Goal: Check status: Check status

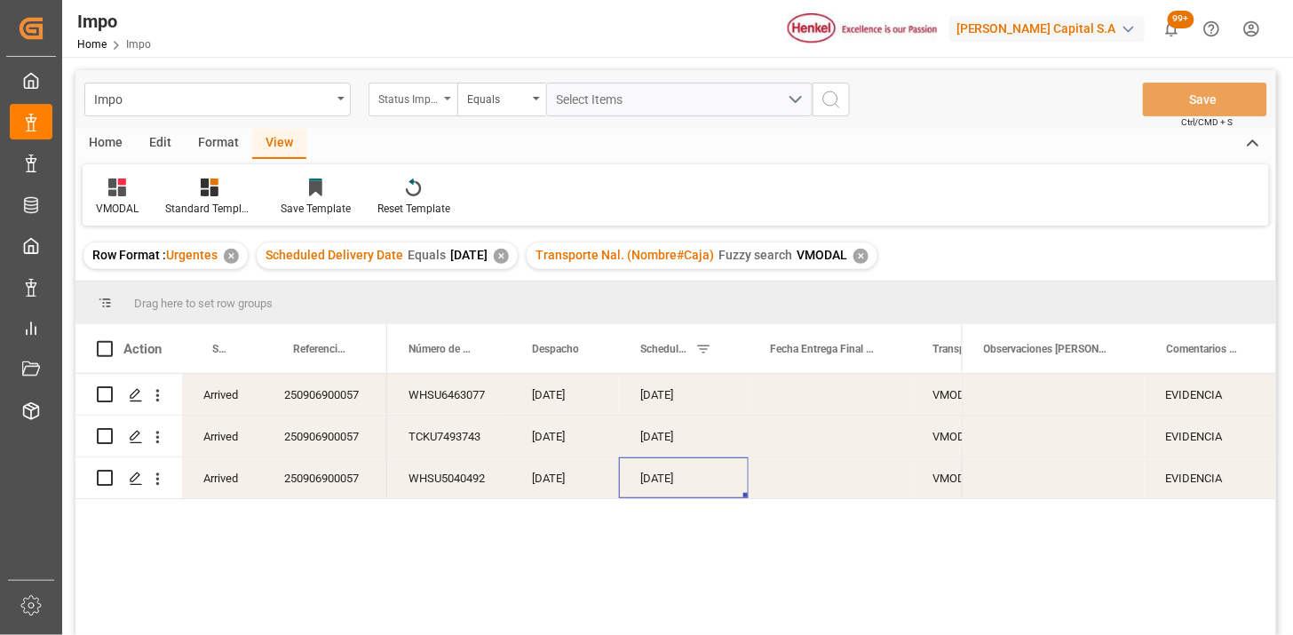
click at [415, 109] on div "Status Importación" at bounding box center [412, 100] width 89 height 34
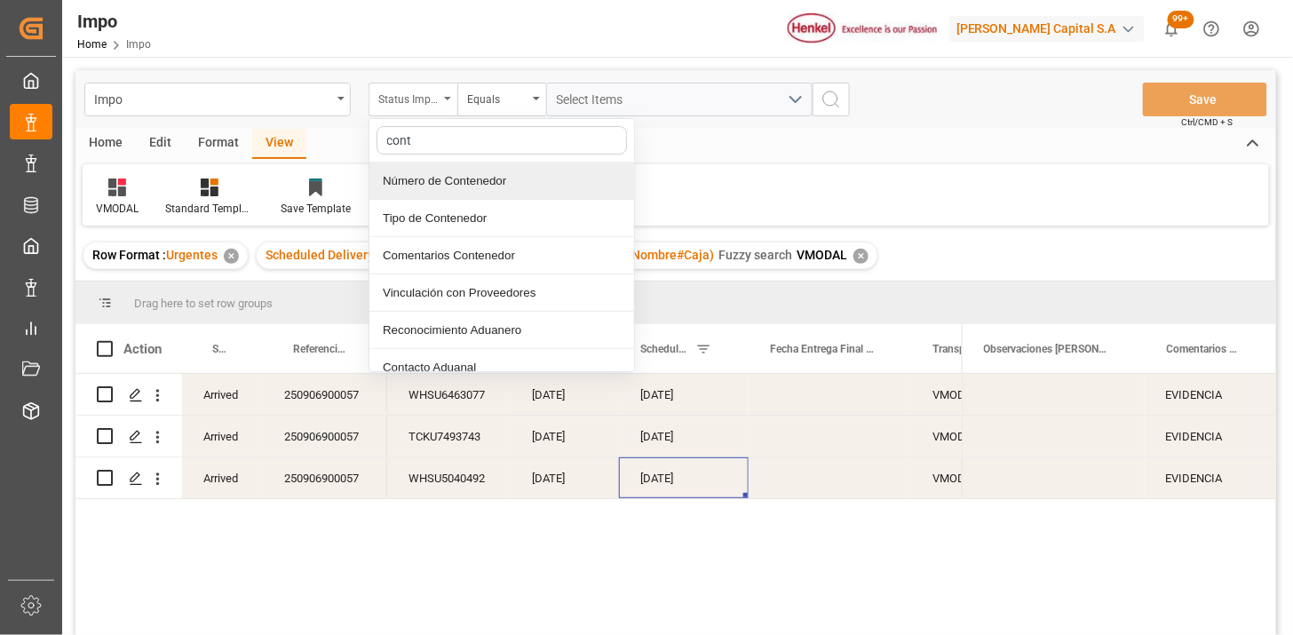
type input "[PERSON_NAME]"
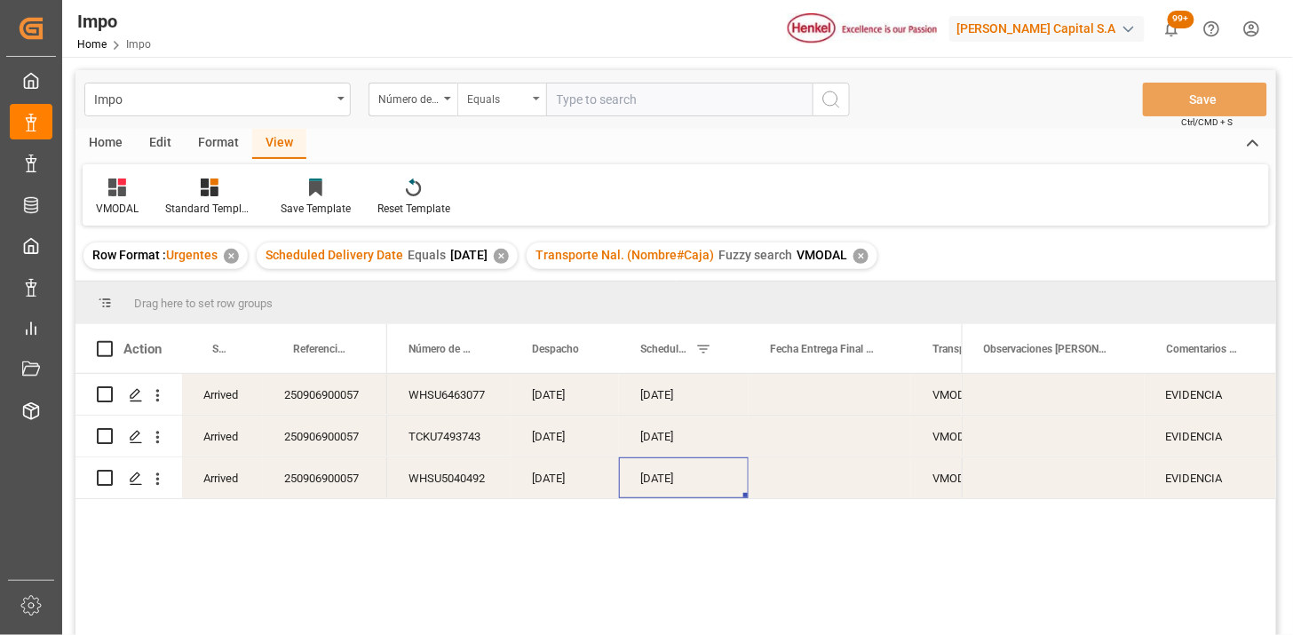
type input "OTPU6632021"
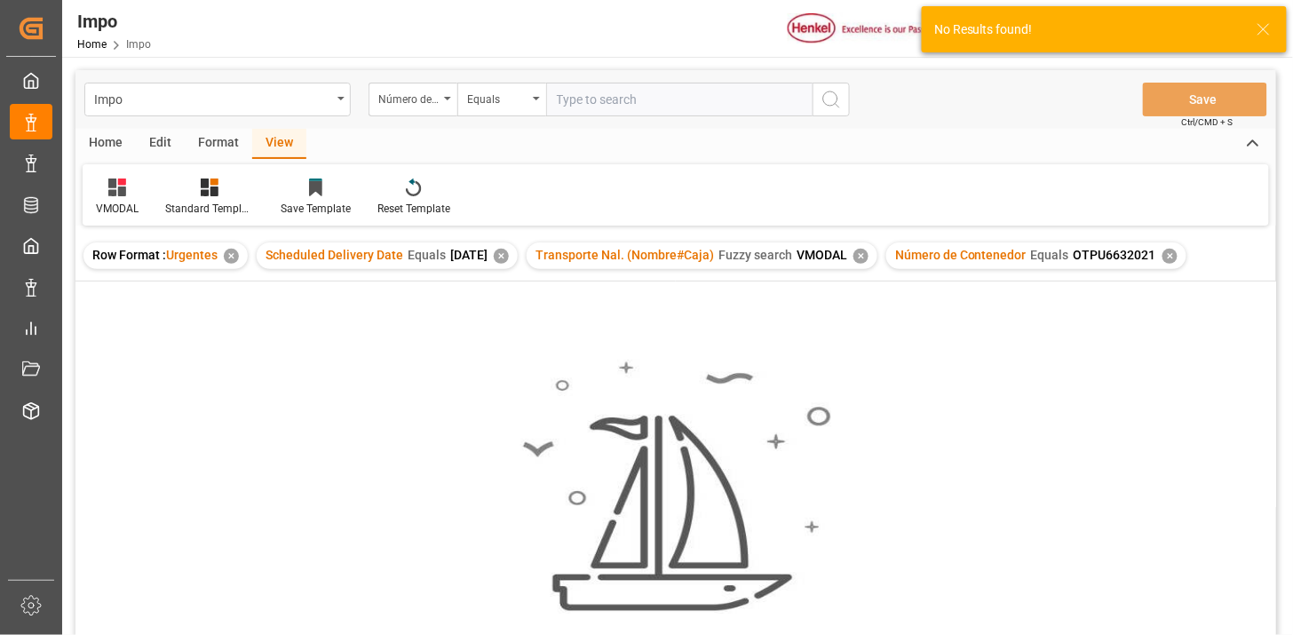
click at [509, 256] on div "✕" at bounding box center [501, 256] width 15 height 15
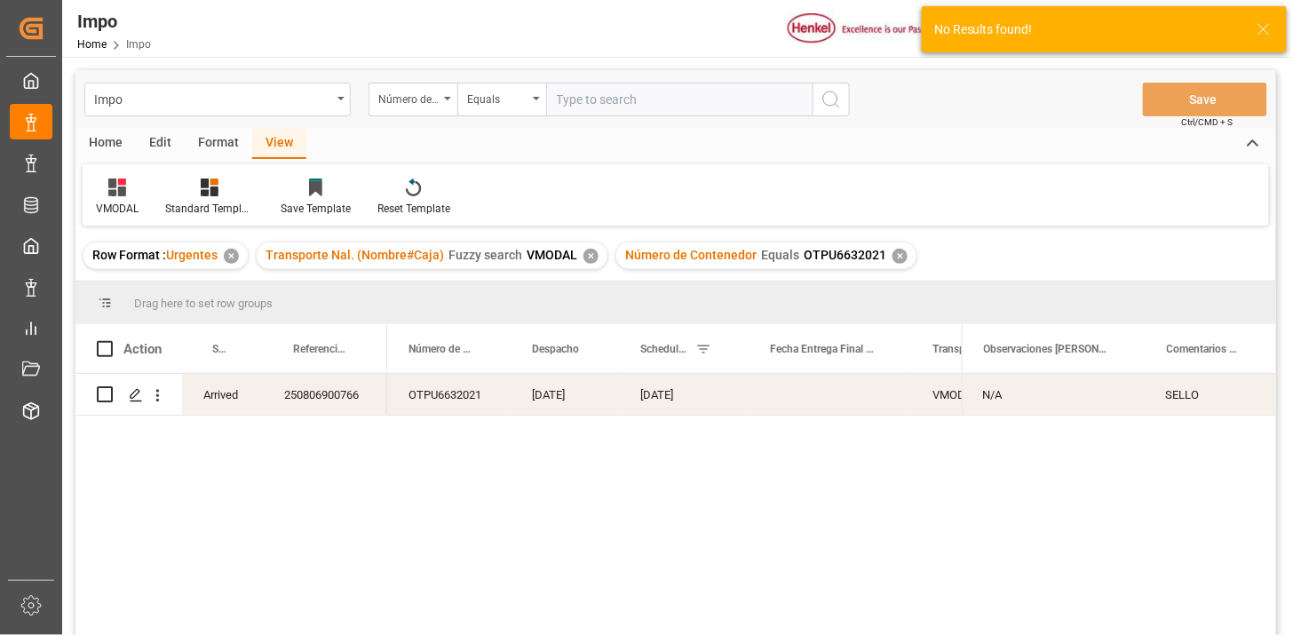
click at [666, 405] on div "[DATE]" at bounding box center [684, 394] width 130 height 41
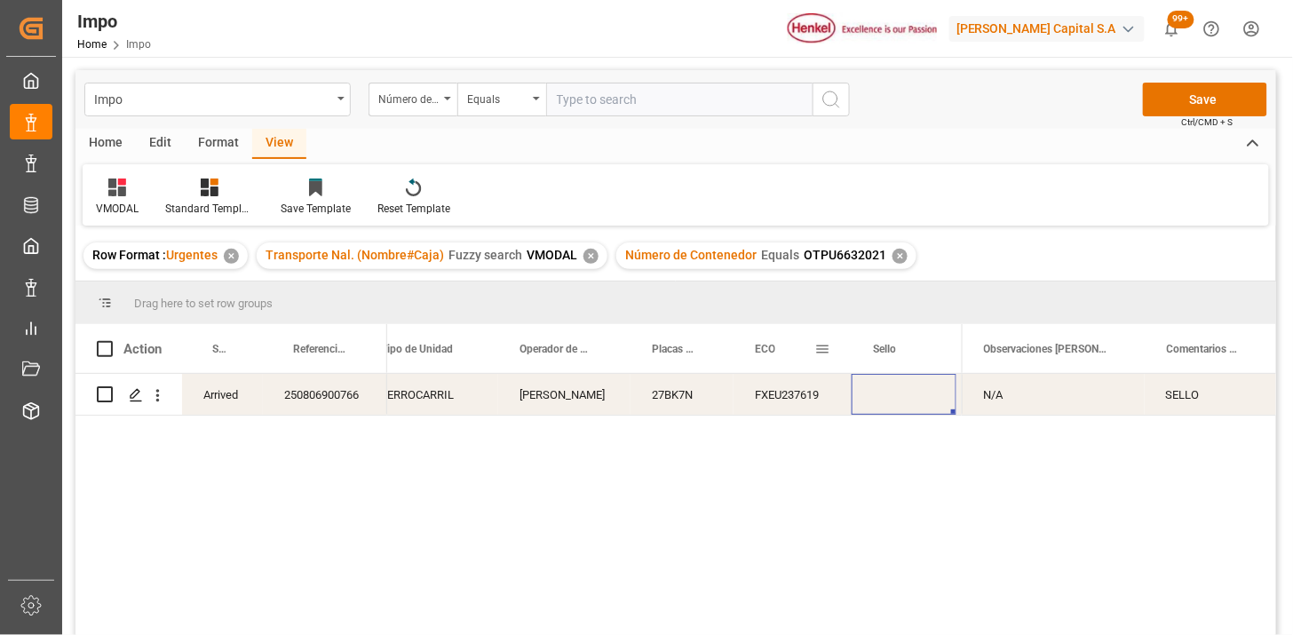
scroll to position [0, 812]
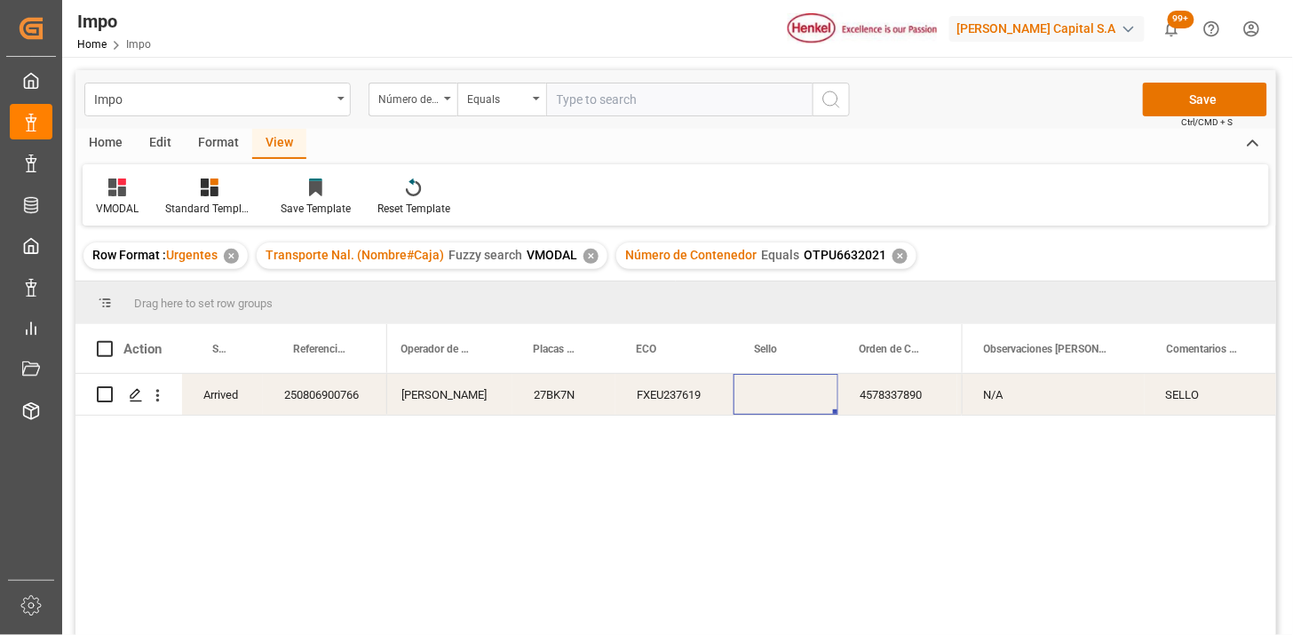
click at [811, 398] on div "Press SPACE to select this row." at bounding box center [785, 394] width 105 height 41
click at [811, 400] on div "Press SPACE to select this row." at bounding box center [785, 394] width 105 height 41
click at [801, 400] on input "Press SPACE to select this row." at bounding box center [786, 405] width 76 height 34
type input "SBT019987"
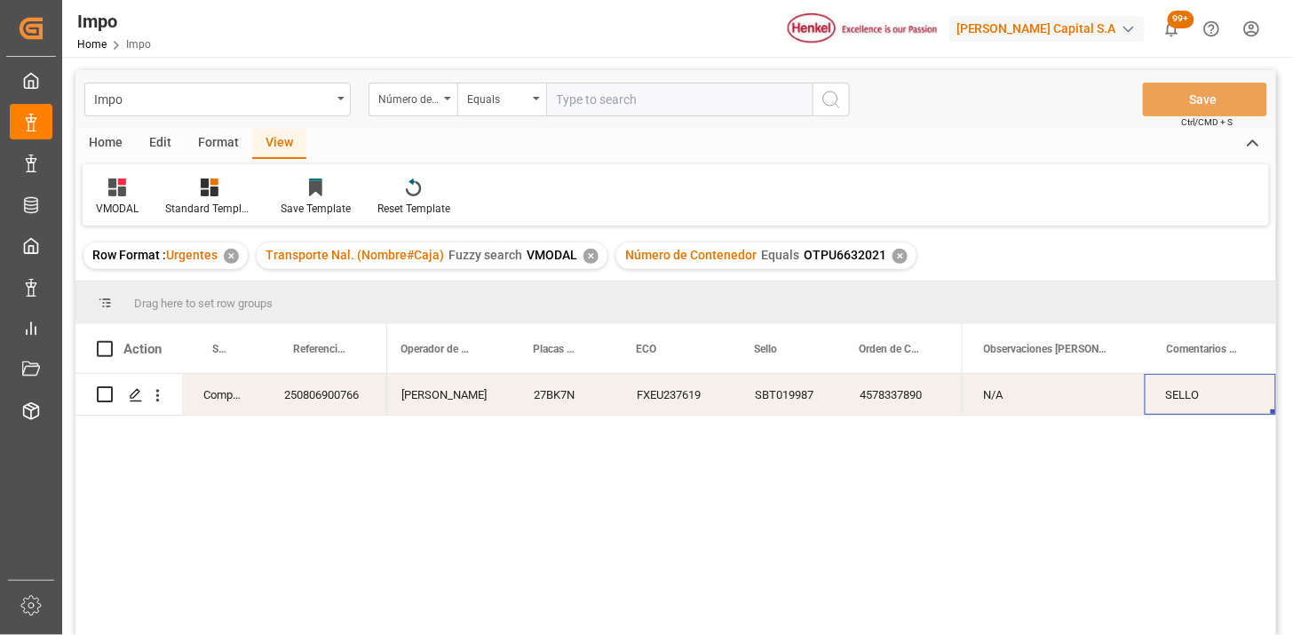
click at [1203, 394] on div "SELLO" at bounding box center [1209, 394] width 131 height 41
click at [1203, 394] on input "SELLO" at bounding box center [1210, 405] width 103 height 34
type input "N/A"
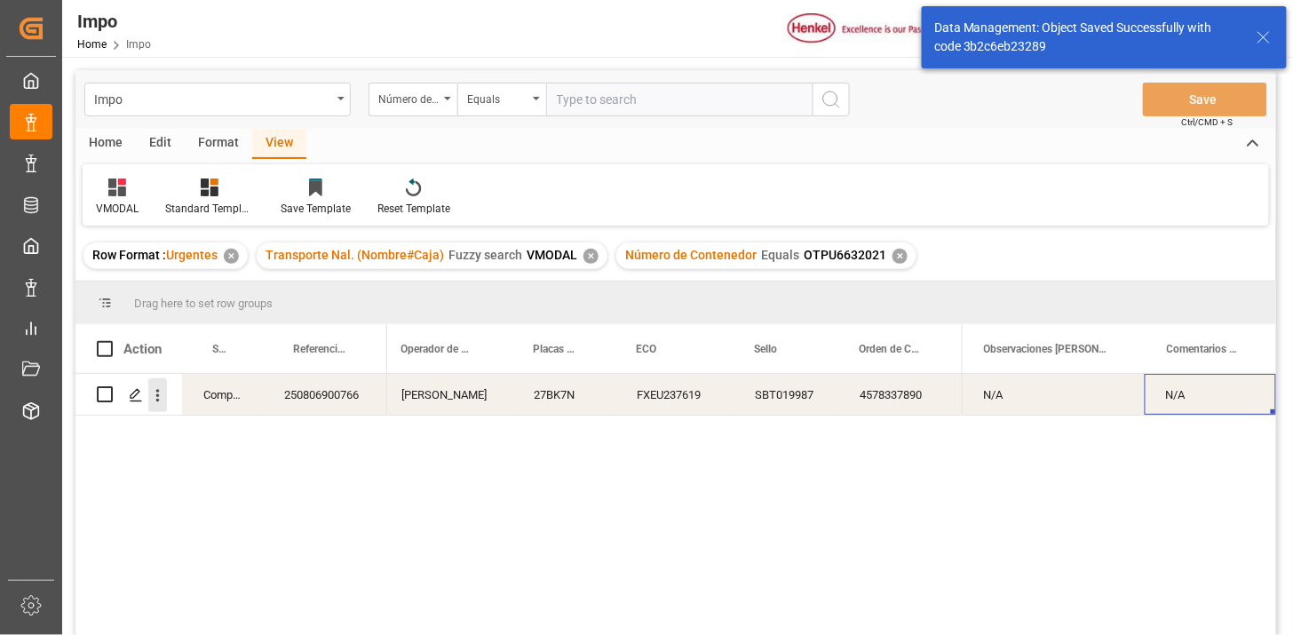
click at [161, 392] on icon "open menu" at bounding box center [157, 395] width 19 height 19
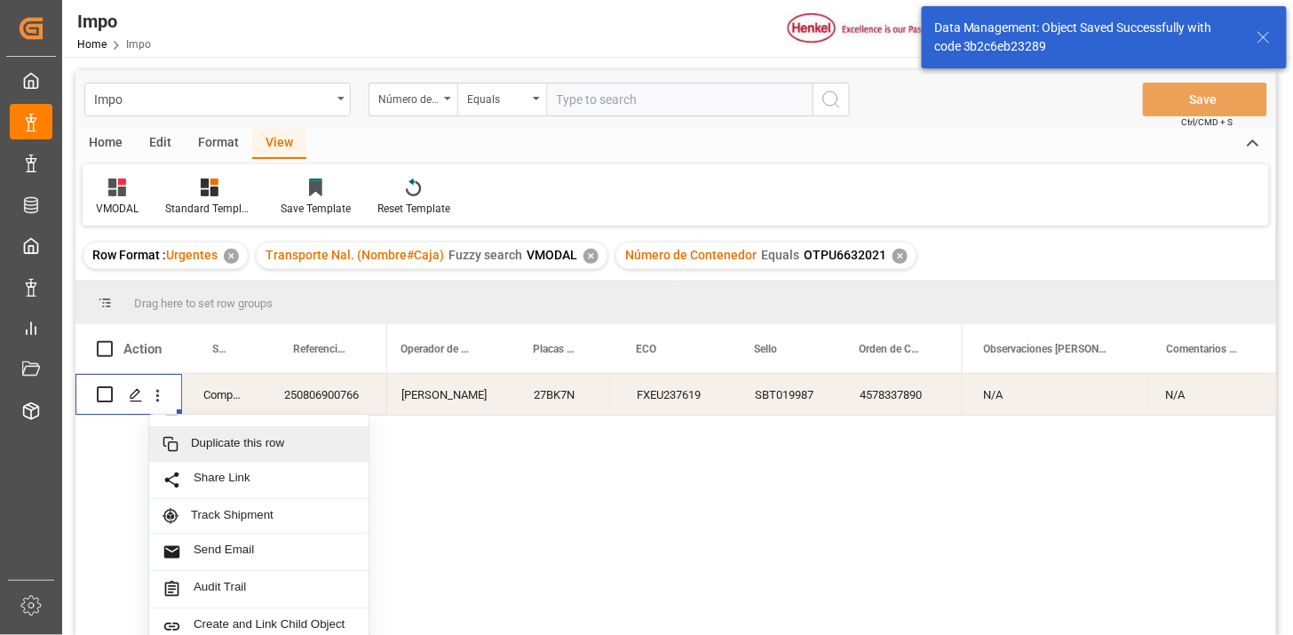
scroll to position [38, 0]
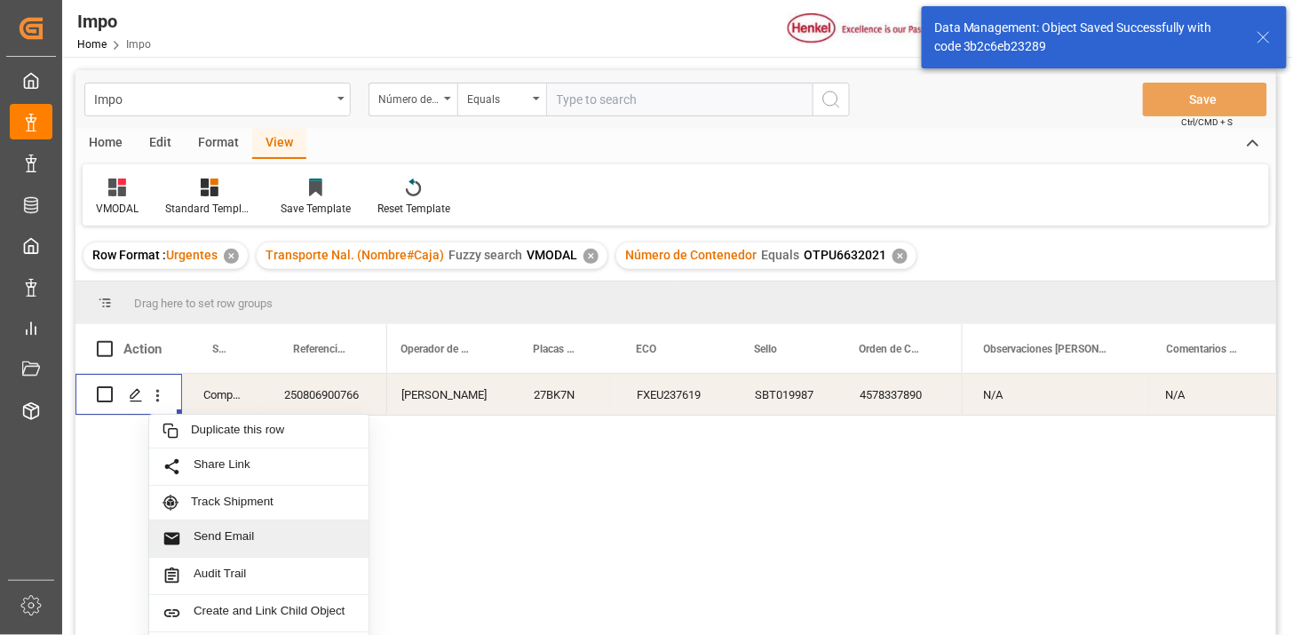
click at [254, 533] on span "Send Email" at bounding box center [275, 538] width 162 height 19
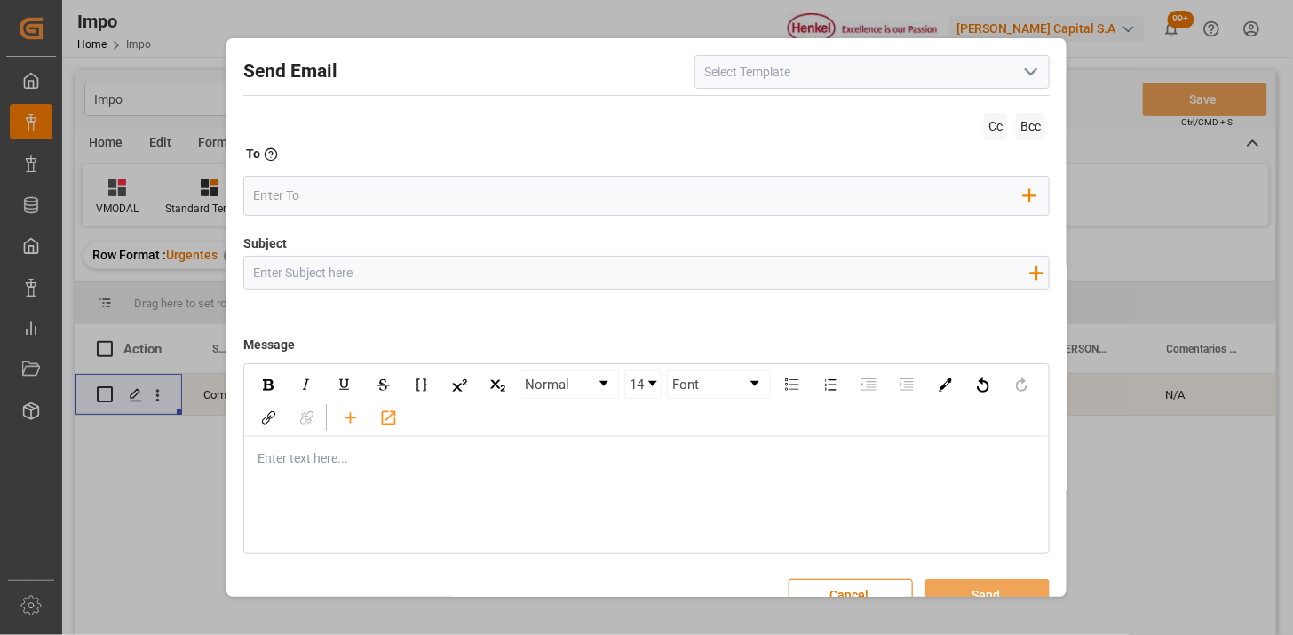
click at [1025, 73] on icon "open menu" at bounding box center [1030, 71] width 21 height 21
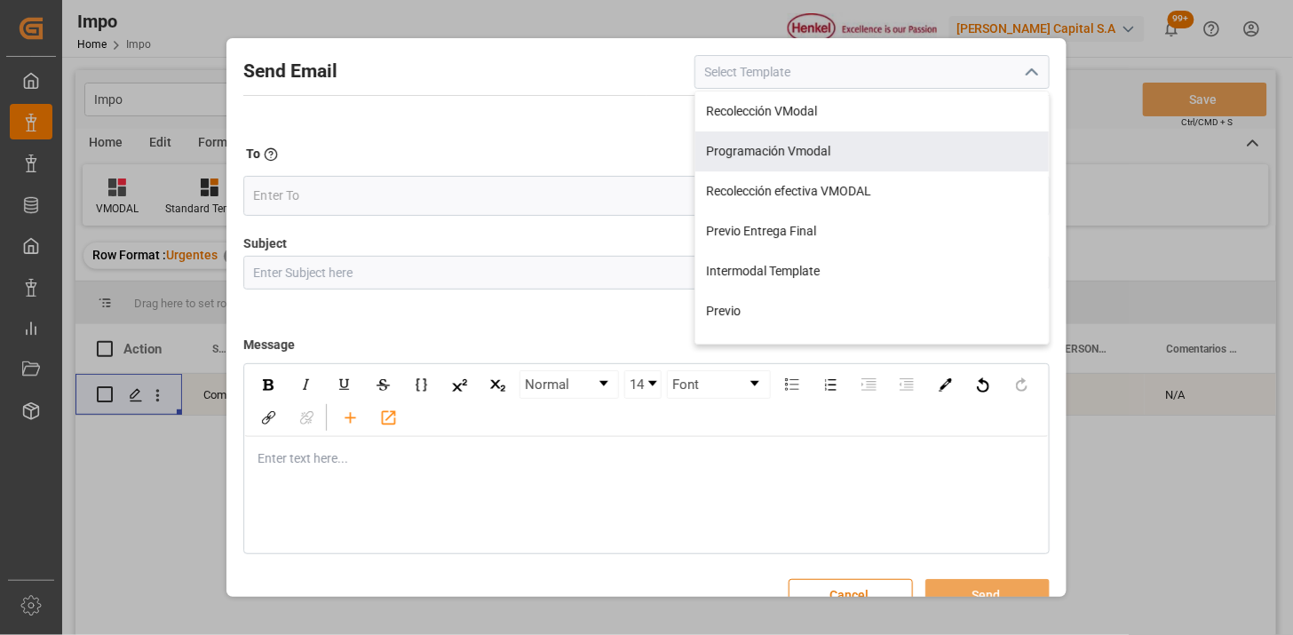
click at [849, 174] on div "Recolección efectiva VMODAL" at bounding box center [871, 191] width 353 height 40
type input "Recolección efectiva VMODAL"
type input "RECOLECCIÓN EFECTIVA || OC {{customerpoDerived}} || REF {{freightForwarderRefer…"
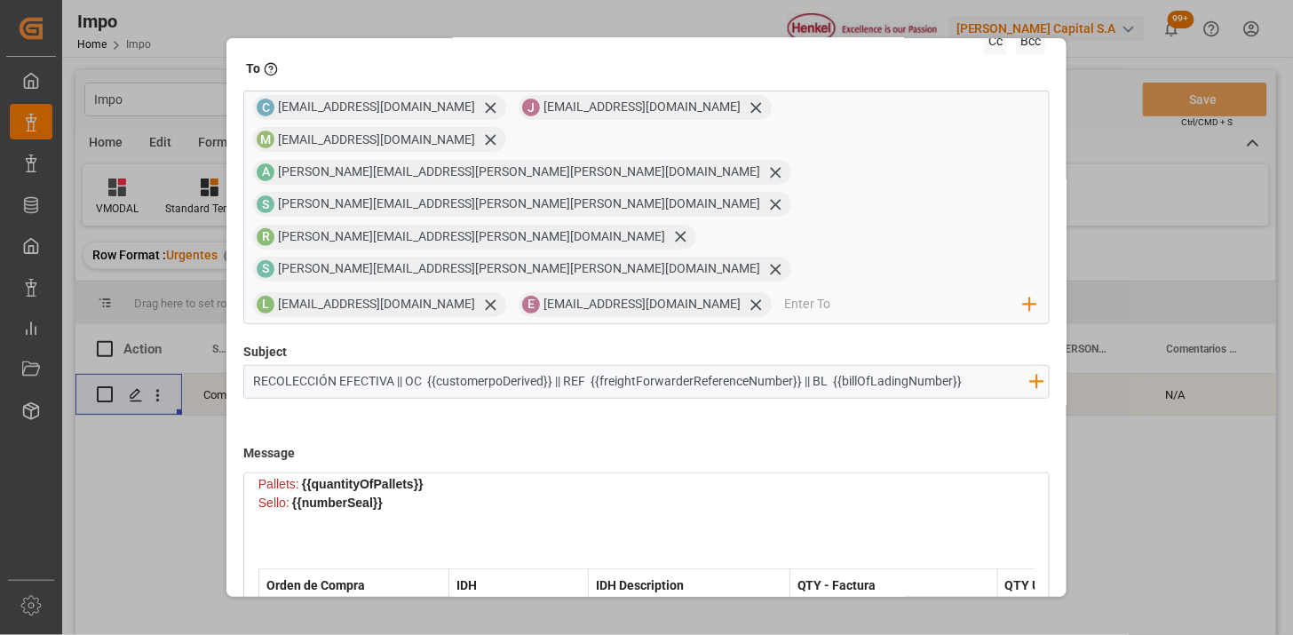
scroll to position [169, 0]
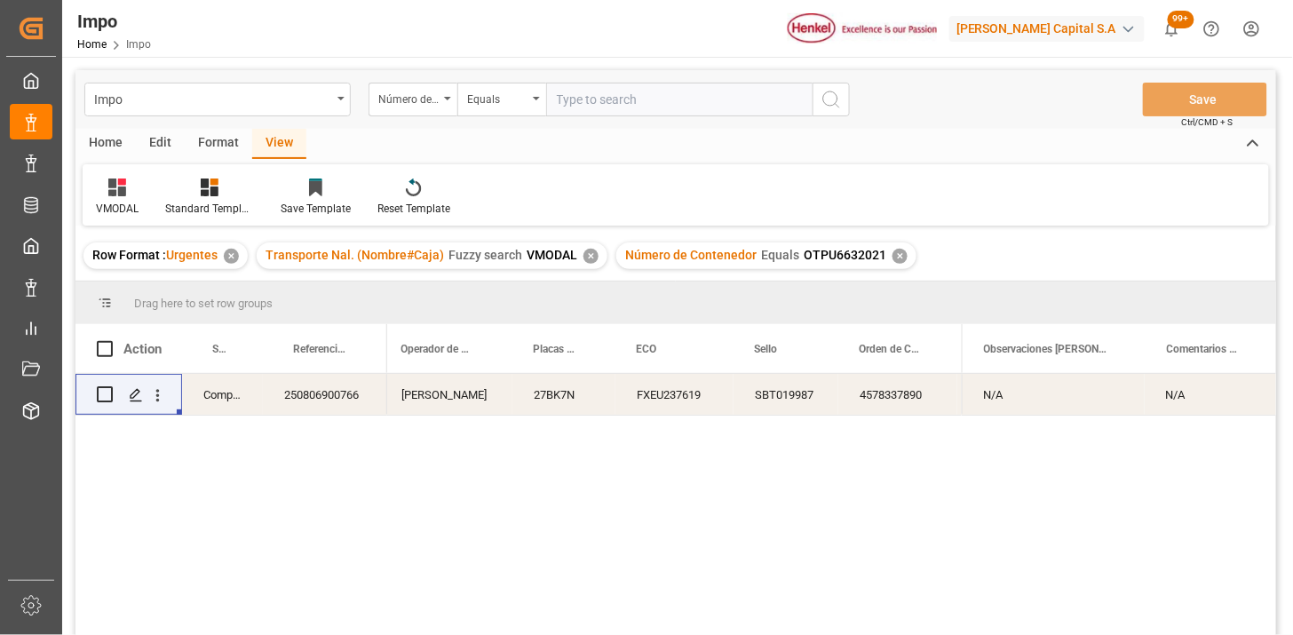
click at [675, 109] on input "text" at bounding box center [679, 100] width 266 height 34
paste input "250915080109"
type input "250915080109"
click at [430, 102] on div "Número de Contenedor" at bounding box center [408, 97] width 60 height 20
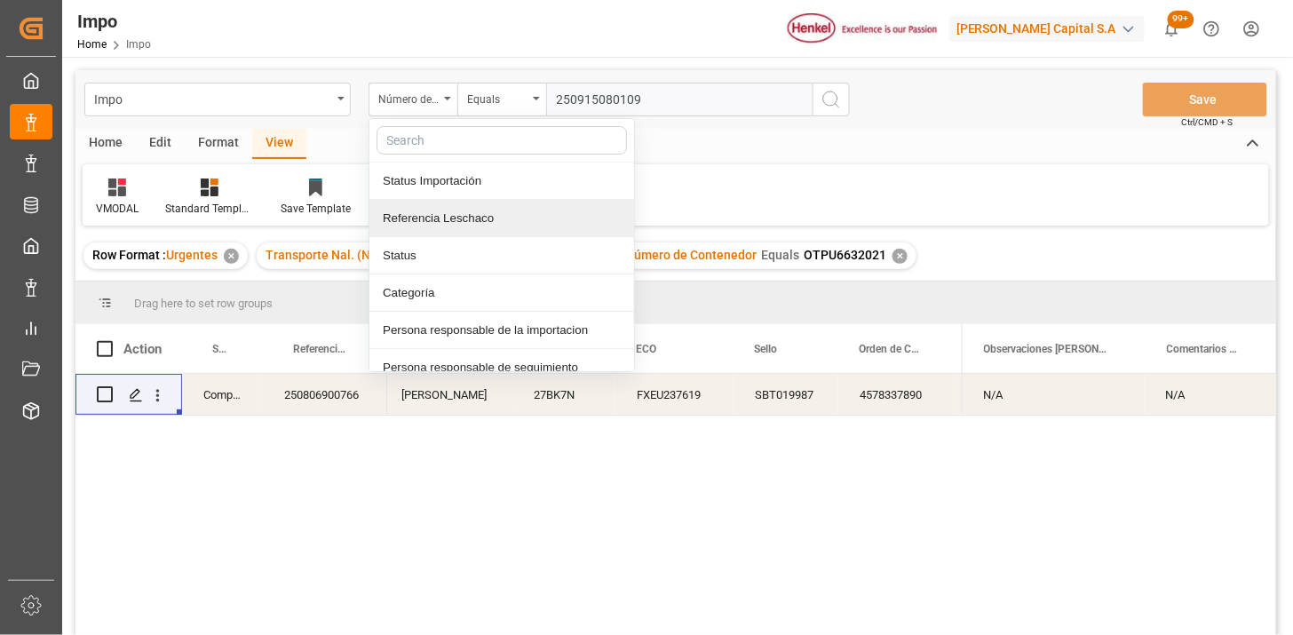
drag, startPoint x: 483, startPoint y: 218, endPoint x: 566, endPoint y: 136, distance: 117.4
click at [488, 210] on div "Referencia Leschaco" at bounding box center [501, 218] width 265 height 37
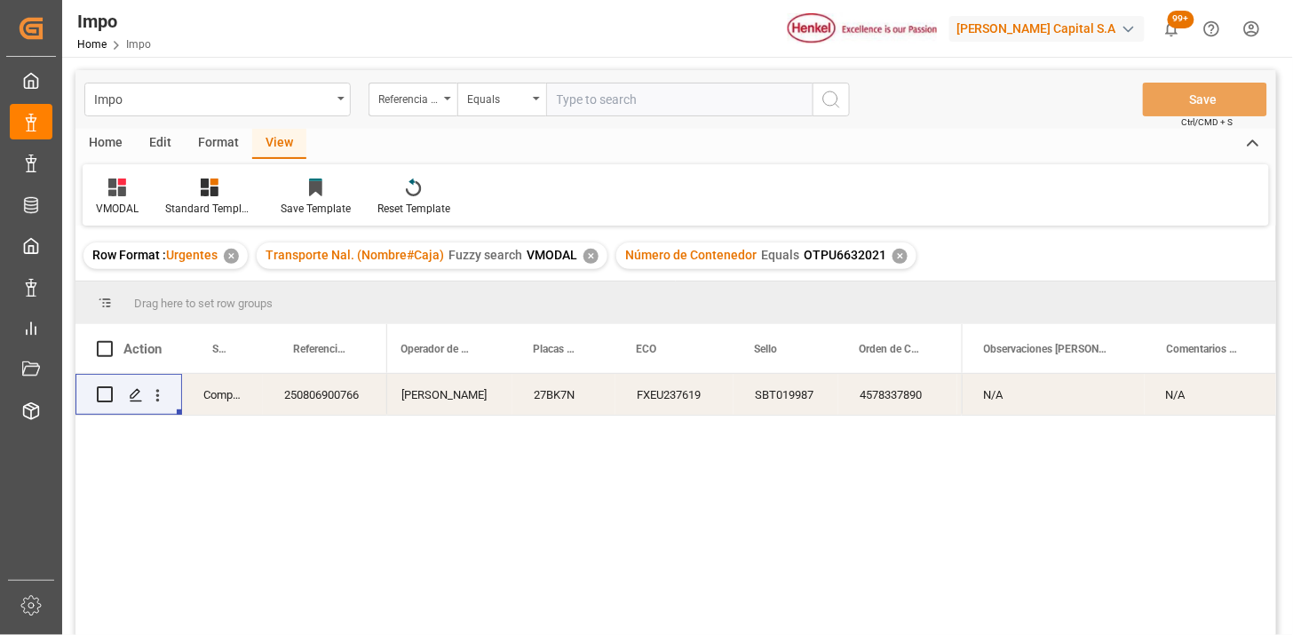
click at [616, 91] on input "text" at bounding box center [679, 100] width 266 height 34
paste input "250915080109"
type input "250915080109"
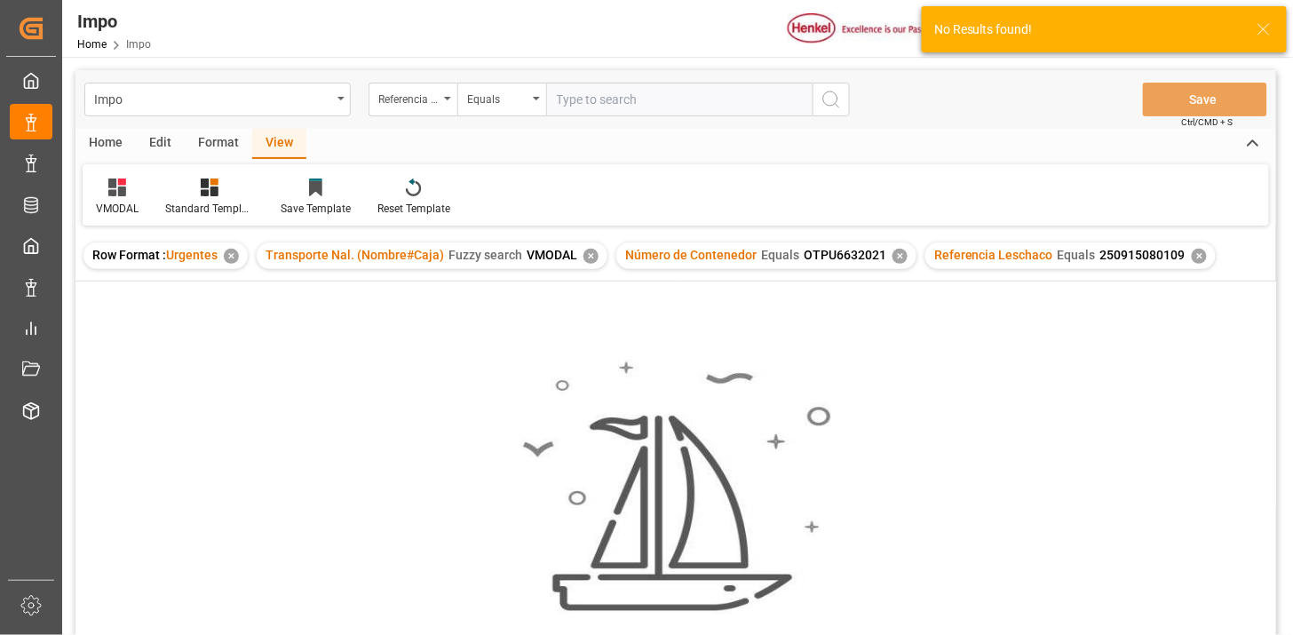
click at [595, 258] on div "Transporte Nal. (Nombre#Caja) Fuzzy search VMODAL ✕" at bounding box center [432, 255] width 351 height 27
click at [589, 259] on div "✕" at bounding box center [590, 256] width 15 height 15
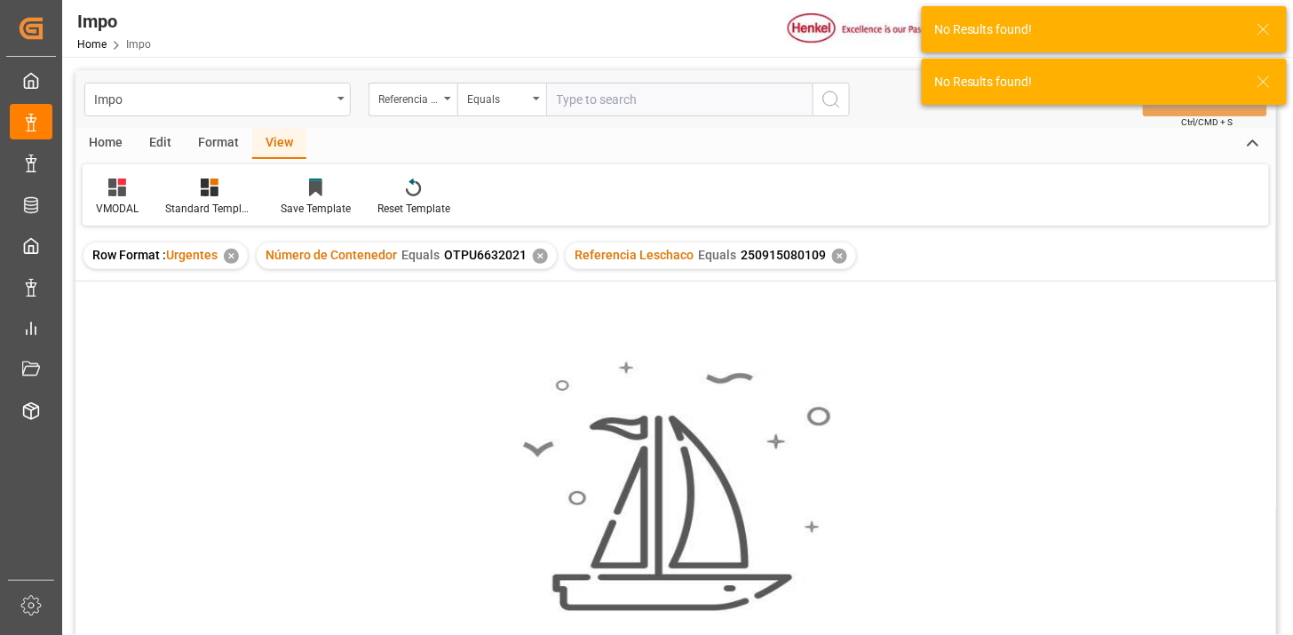
click at [537, 257] on div "✕" at bounding box center [540, 256] width 15 height 15
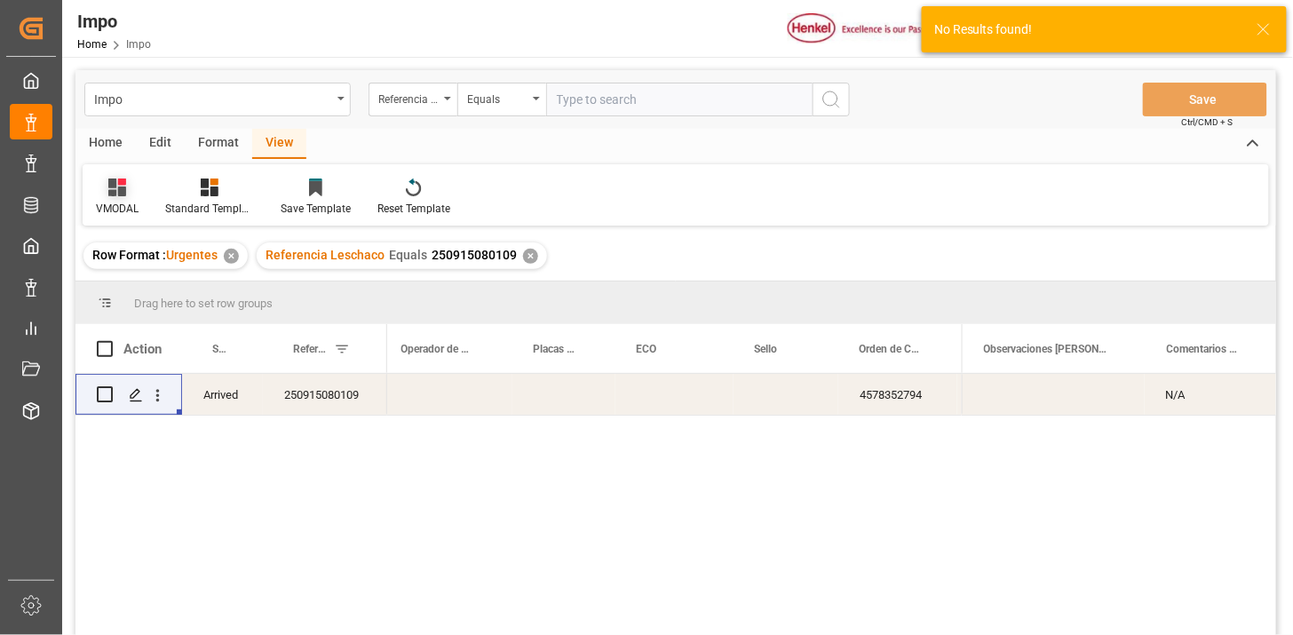
click at [122, 193] on icon at bounding box center [117, 187] width 18 height 18
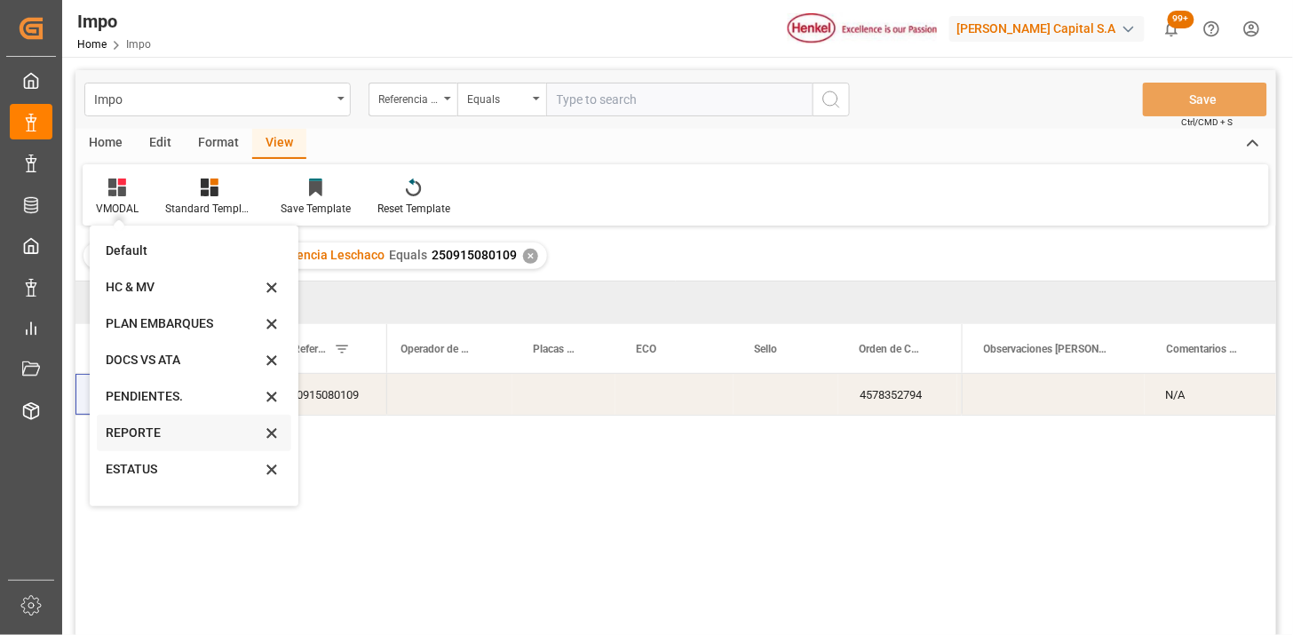
drag, startPoint x: 140, startPoint y: 424, endPoint x: 435, endPoint y: 366, distance: 300.5
click at [146, 424] on div "REPORTE" at bounding box center [183, 433] width 155 height 19
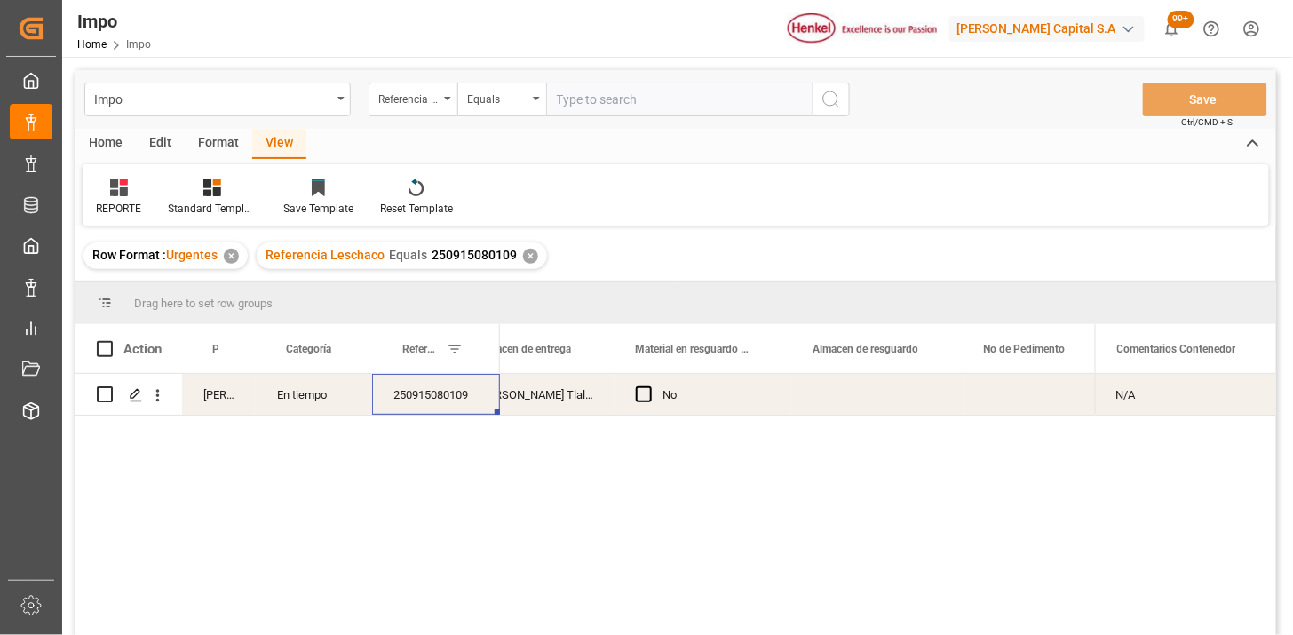
click at [476, 388] on div "250915080109" at bounding box center [436, 394] width 128 height 41
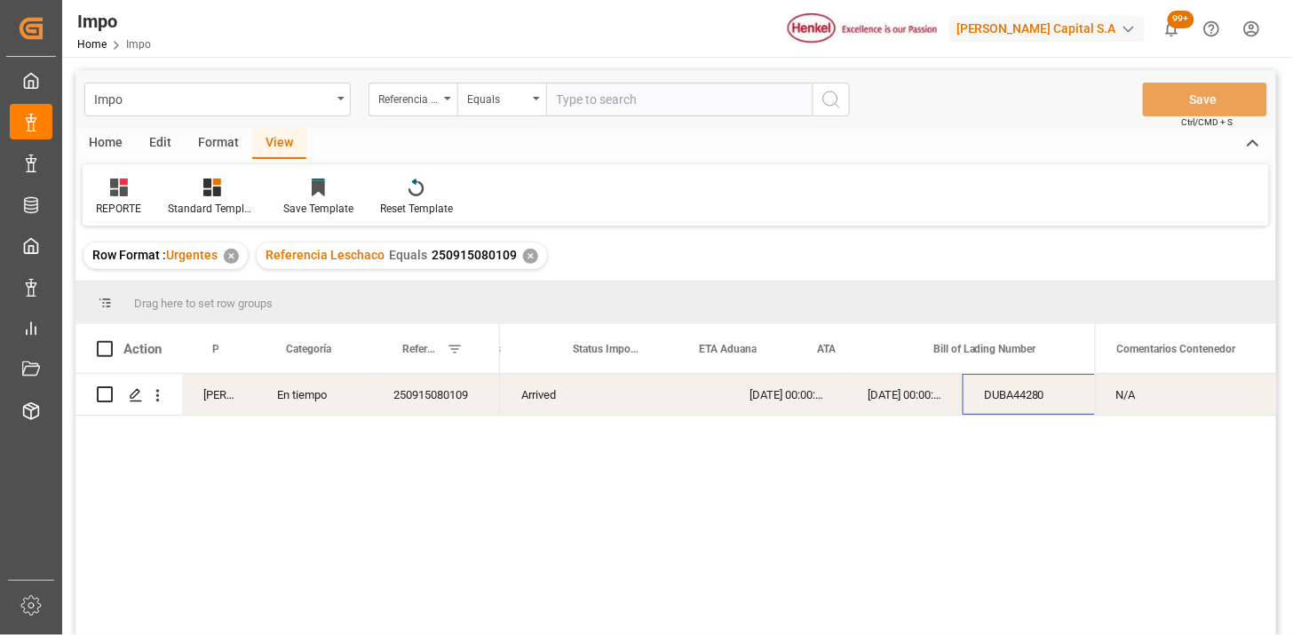
scroll to position [0, 50]
click at [1175, 409] on div "N/A" at bounding box center [1185, 394] width 181 height 41
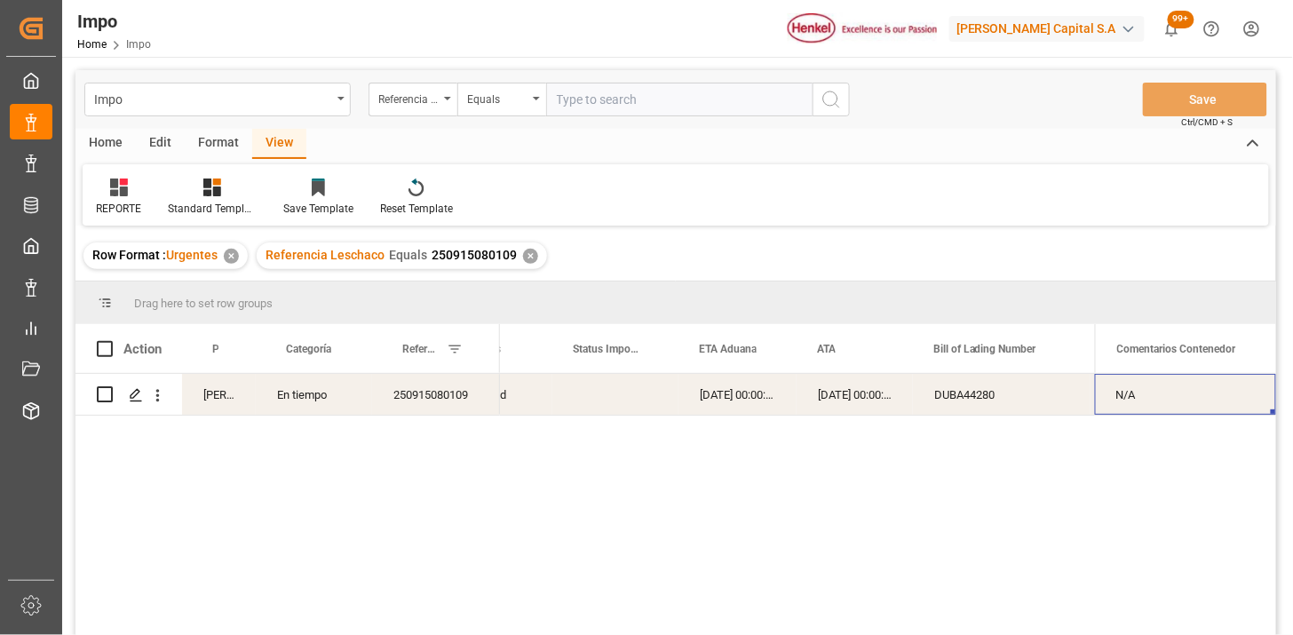
click at [1175, 409] on div "N/A" at bounding box center [1185, 394] width 181 height 41
click at [1169, 397] on input "N/A" at bounding box center [1185, 405] width 153 height 34
type input "CONFIRMAR REGALIAS"
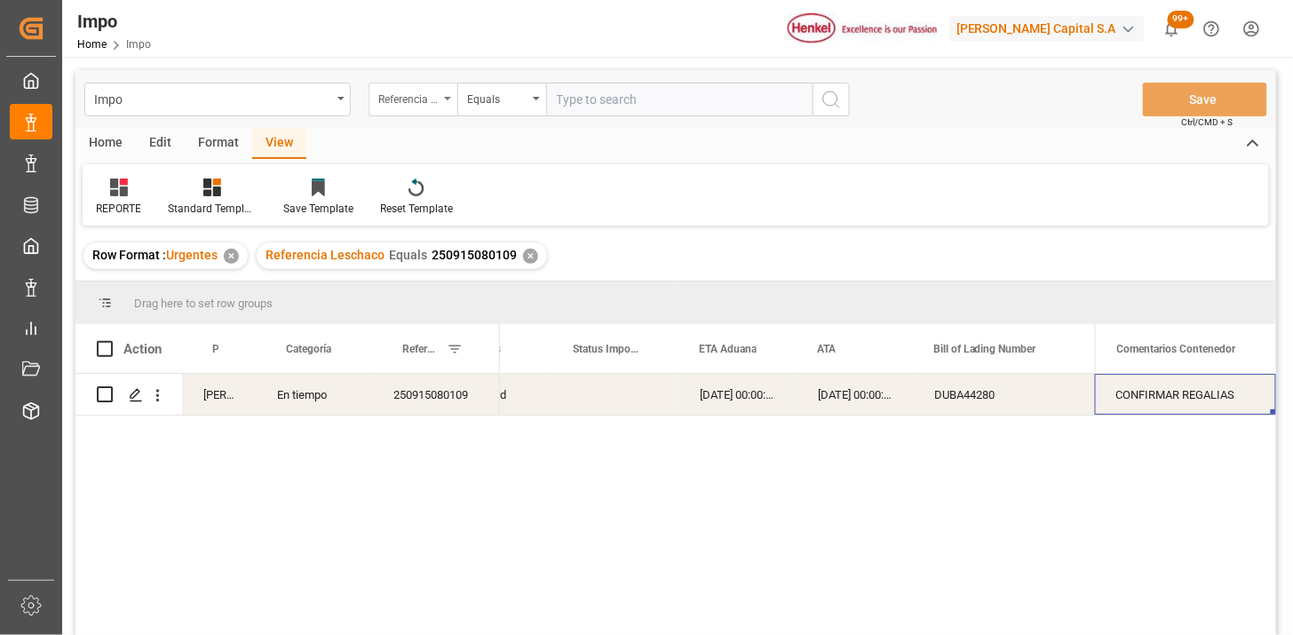
click at [433, 98] on div "Referencia Leschaco" at bounding box center [408, 97] width 60 height 20
type input "BIL"
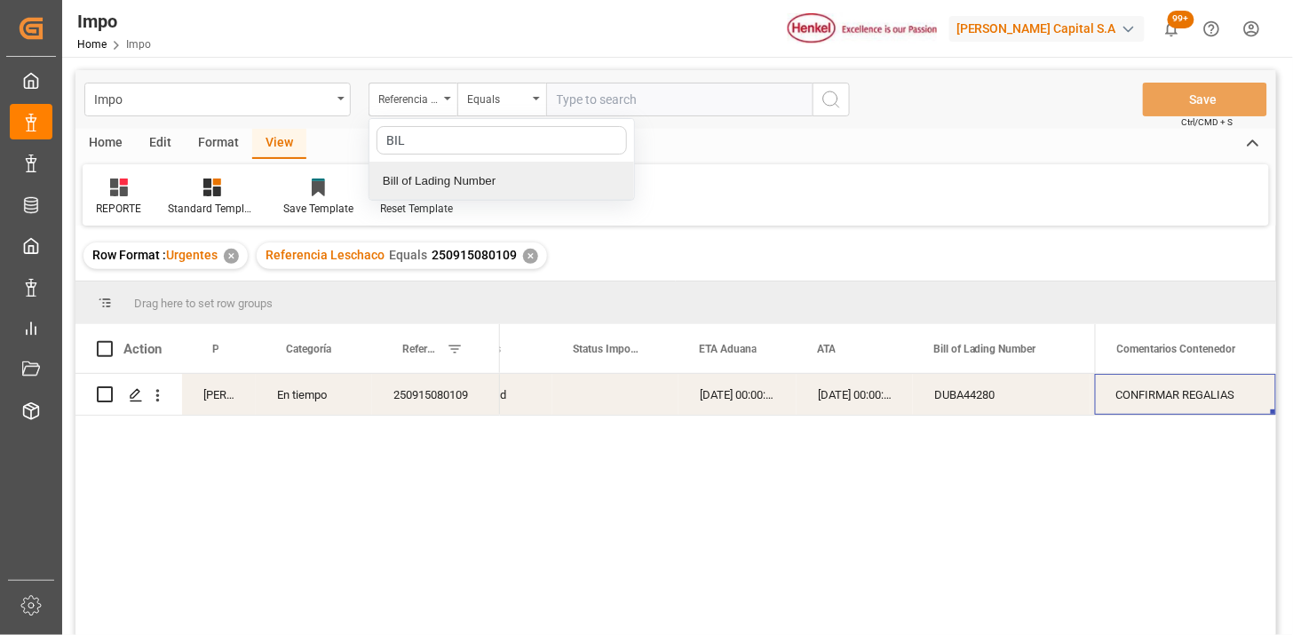
drag, startPoint x: 463, startPoint y: 171, endPoint x: 483, endPoint y: 134, distance: 42.1
click at [464, 171] on div "Bill of Lading Number" at bounding box center [501, 180] width 265 height 37
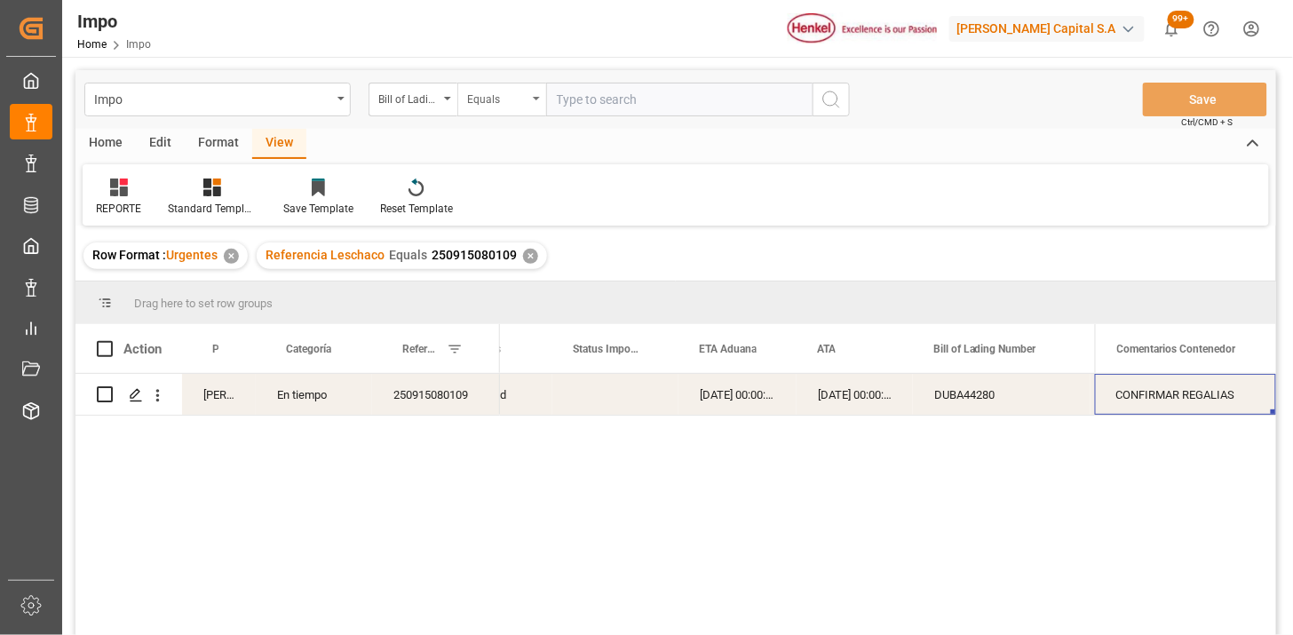
click at [492, 116] on div "Impo Bill of Lading Number Equals Save Ctrl/CMD + S" at bounding box center [675, 99] width 1200 height 59
click at [494, 105] on div "Equals" at bounding box center [497, 97] width 60 height 20
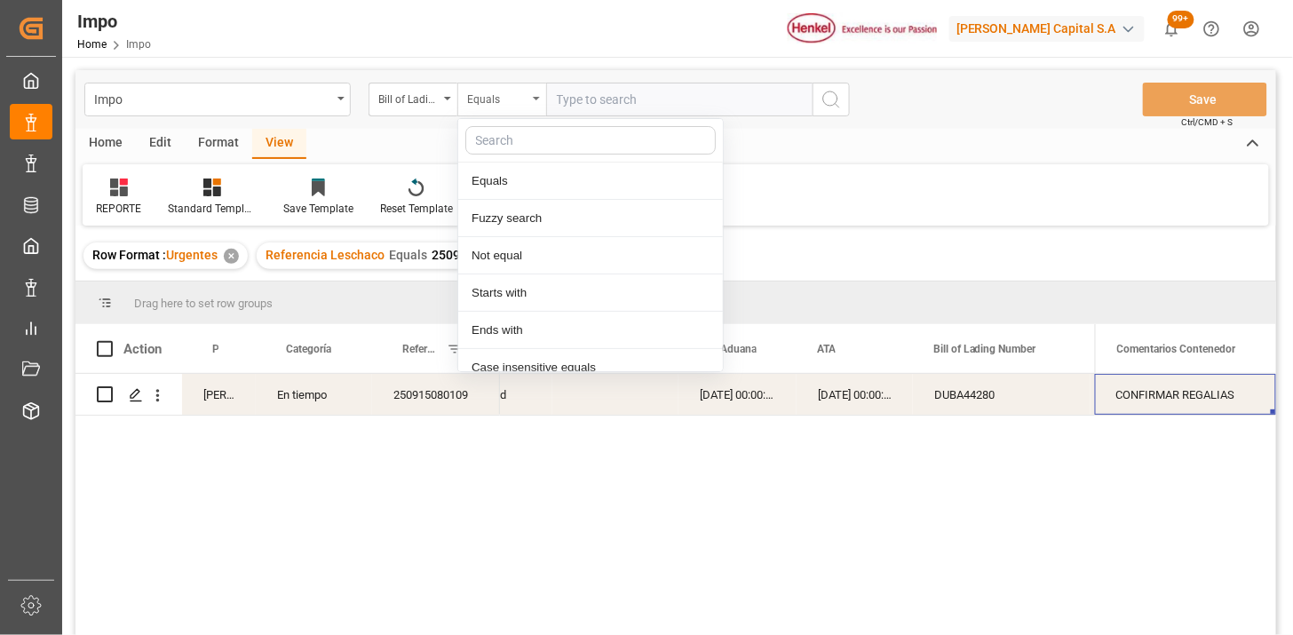
scroll to position [89, 0]
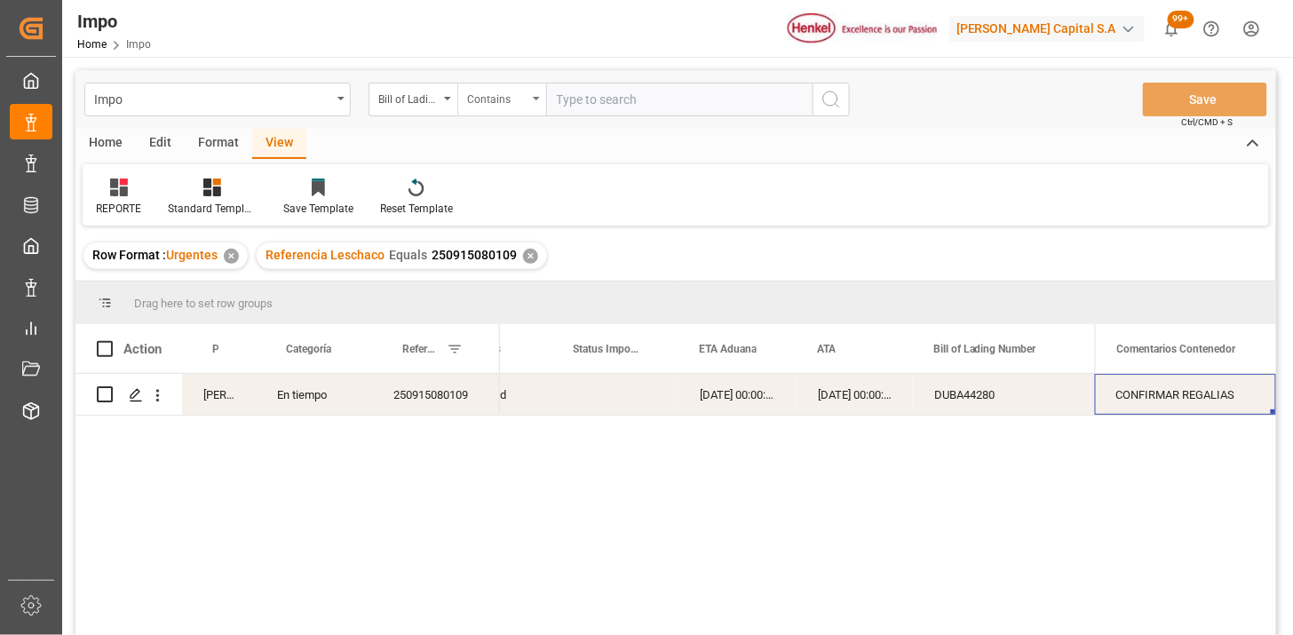
paste input "ONEYTYOFF5333400 SDBKZS004209 MILA66930"
type input "ONEYTYOFF5333400,SDBKZS004209,MILA66930"
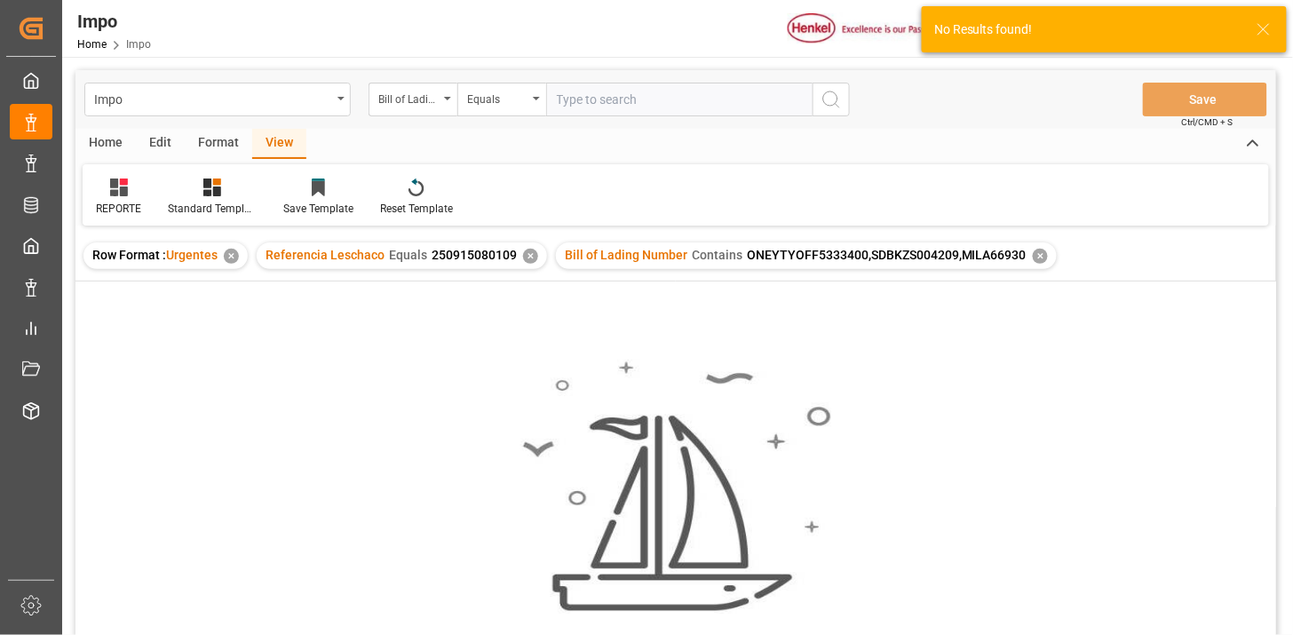
click at [527, 254] on div "✕" at bounding box center [530, 256] width 15 height 15
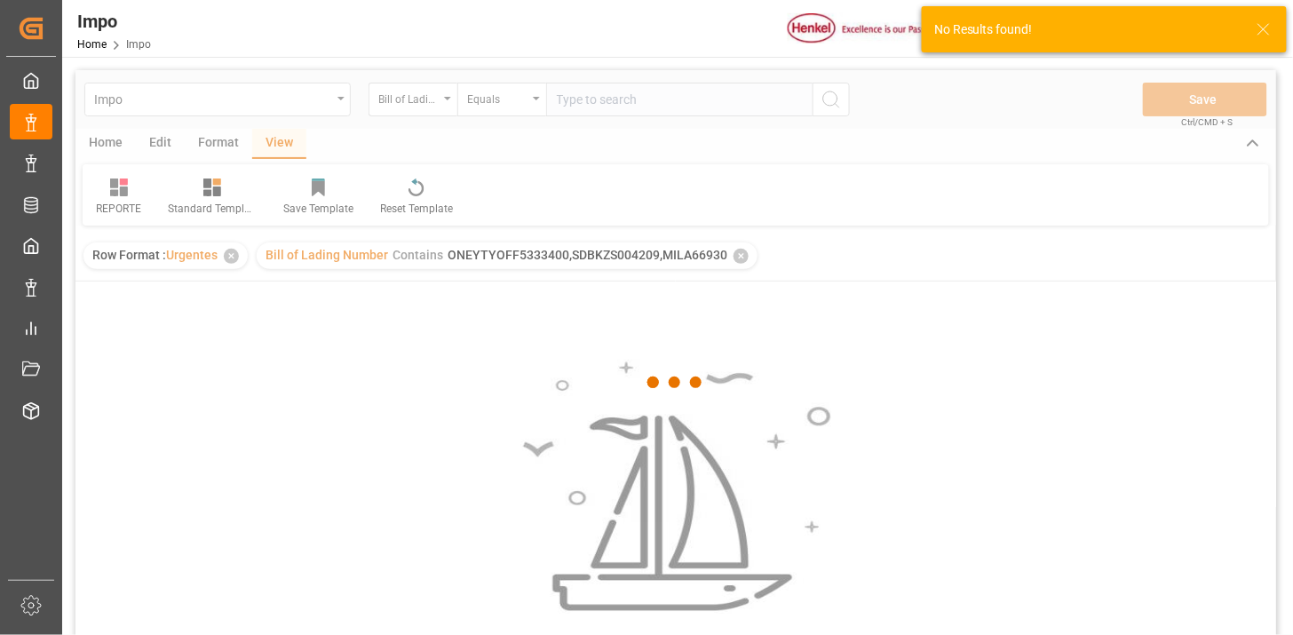
scroll to position [99, 0]
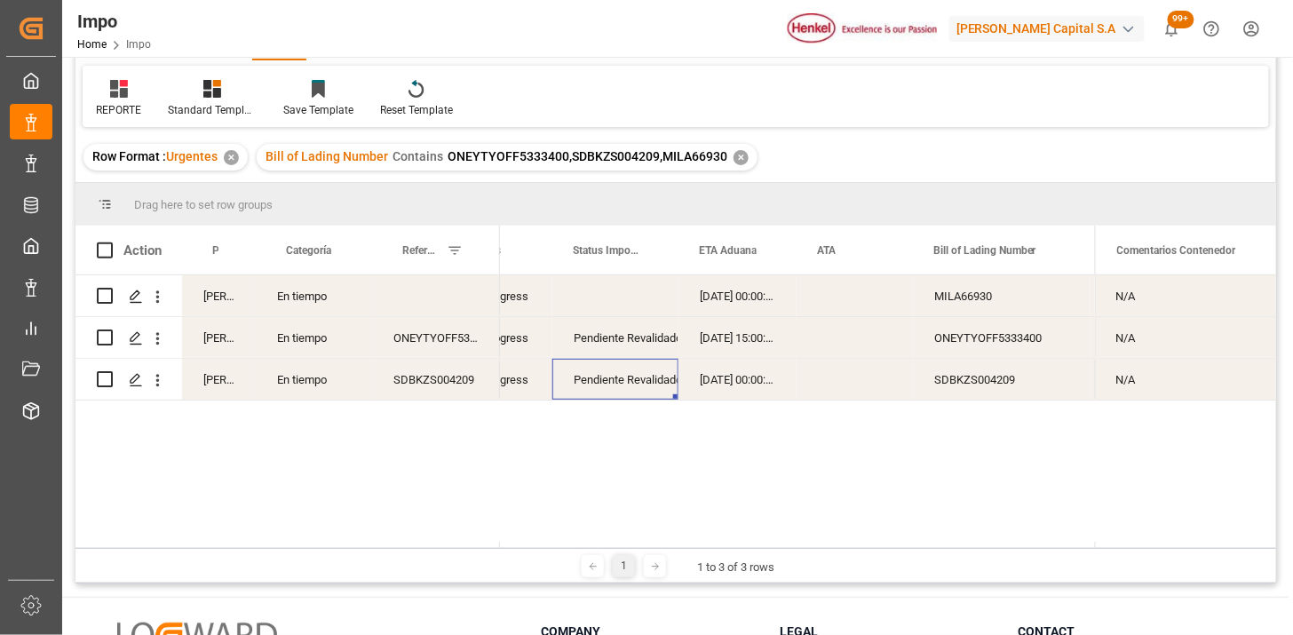
click at [598, 383] on div "Pendiente Revalidado" at bounding box center [615, 380] width 83 height 41
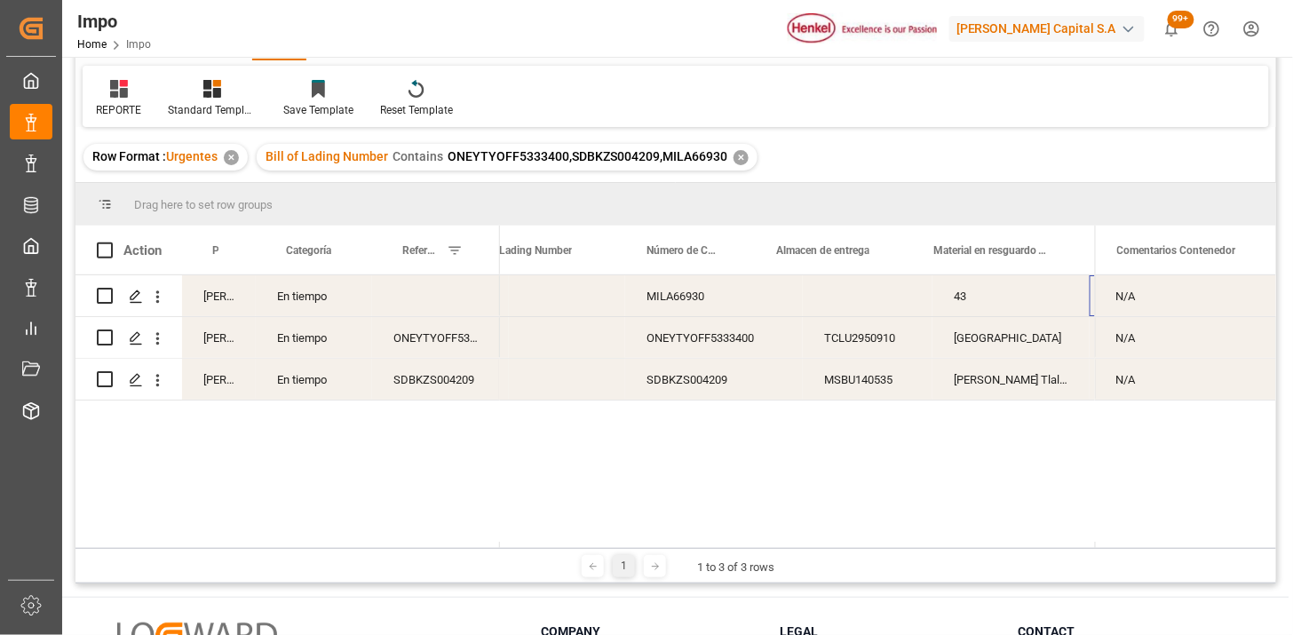
scroll to position [0, 515]
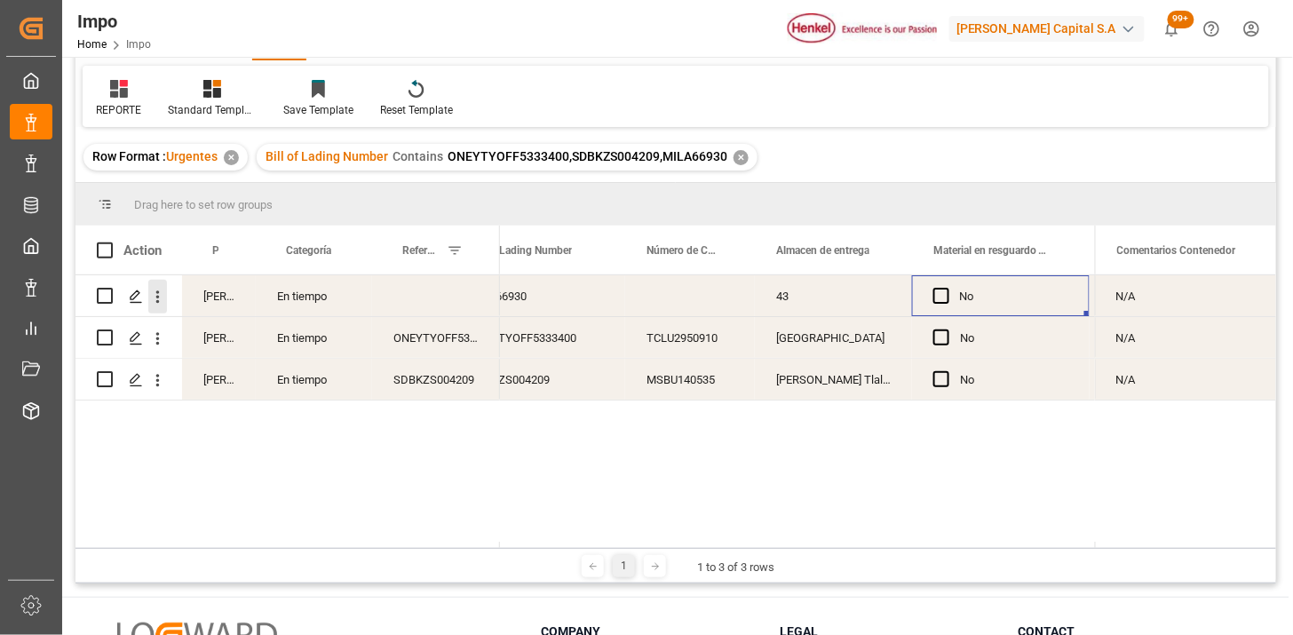
click at [164, 297] on div "Press SPACE to select this row." at bounding box center [157, 297] width 45 height 34
click at [162, 297] on icon "open menu" at bounding box center [157, 297] width 19 height 19
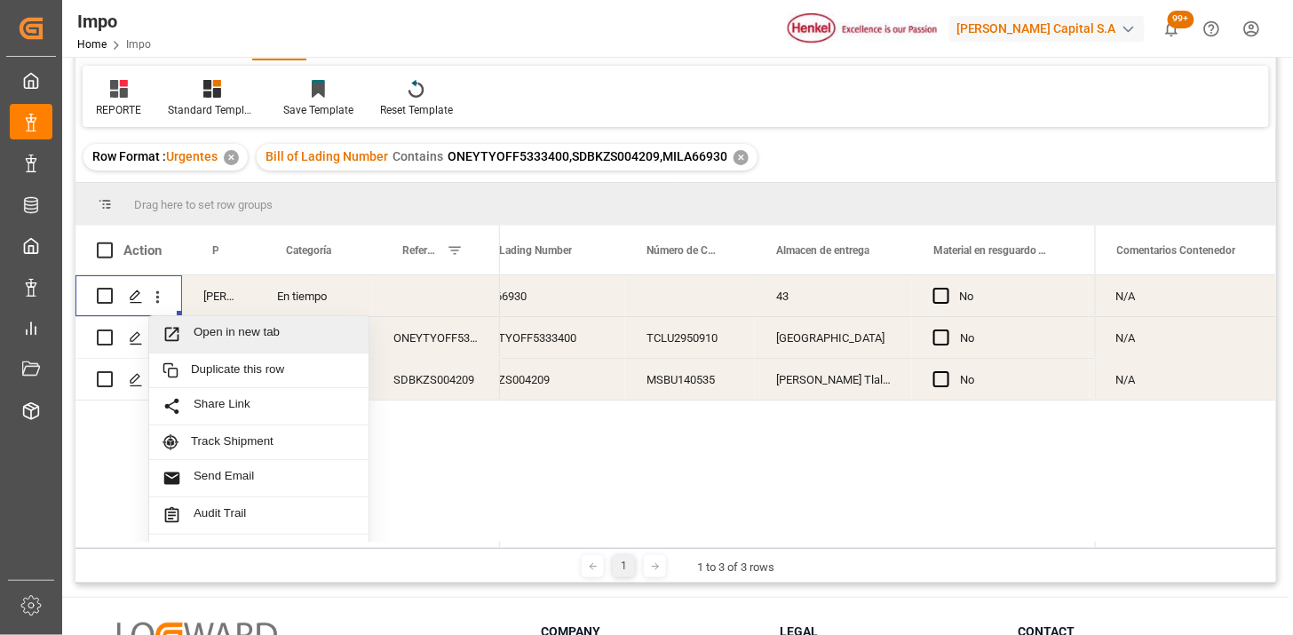
click at [209, 338] on span "Open in new tab" at bounding box center [275, 334] width 162 height 19
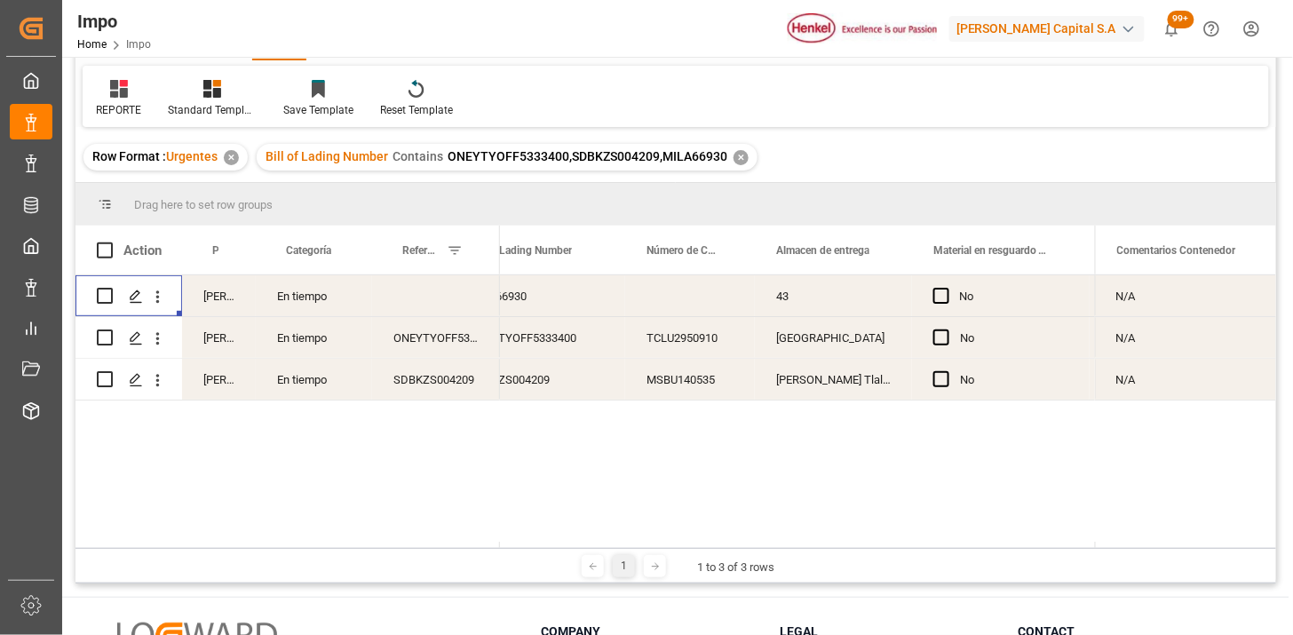
click at [828, 300] on div "43" at bounding box center [833, 295] width 157 height 41
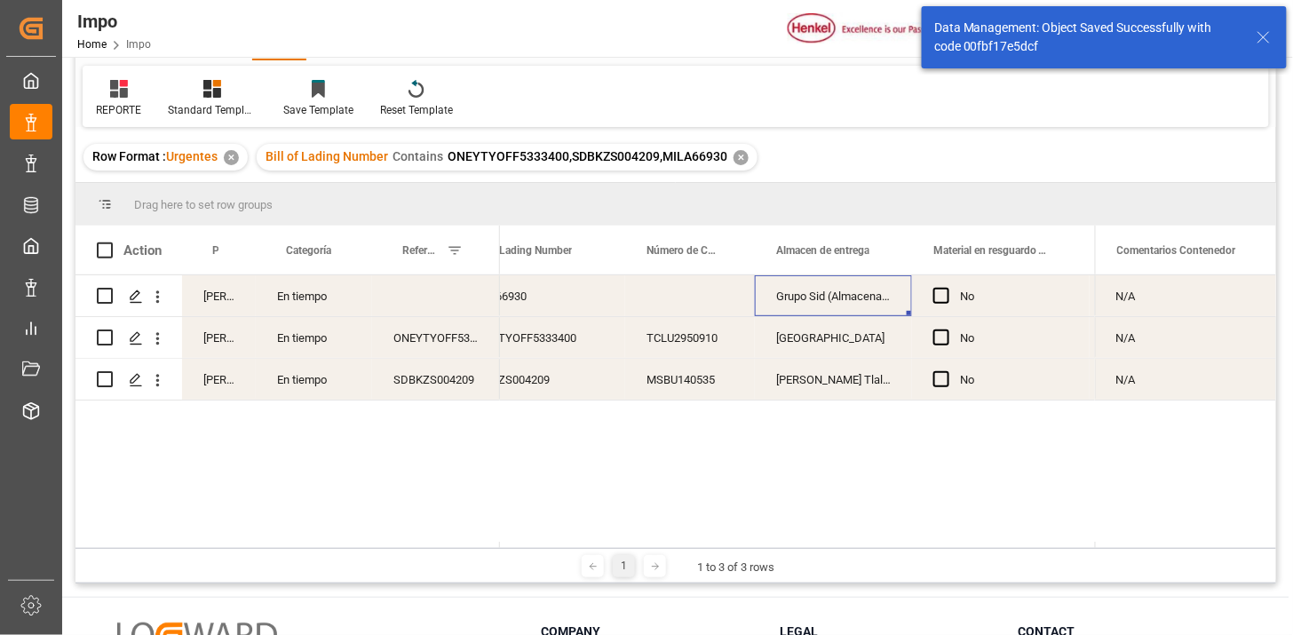
scroll to position [0, 0]
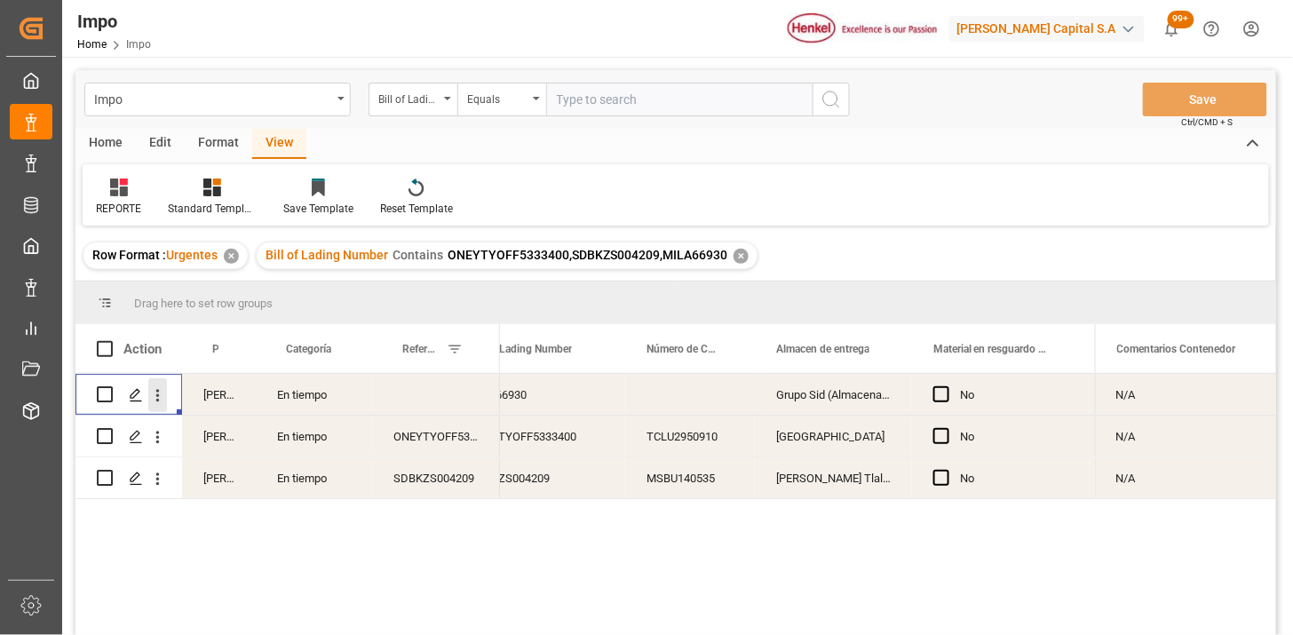
click at [158, 401] on icon "open menu" at bounding box center [157, 395] width 19 height 19
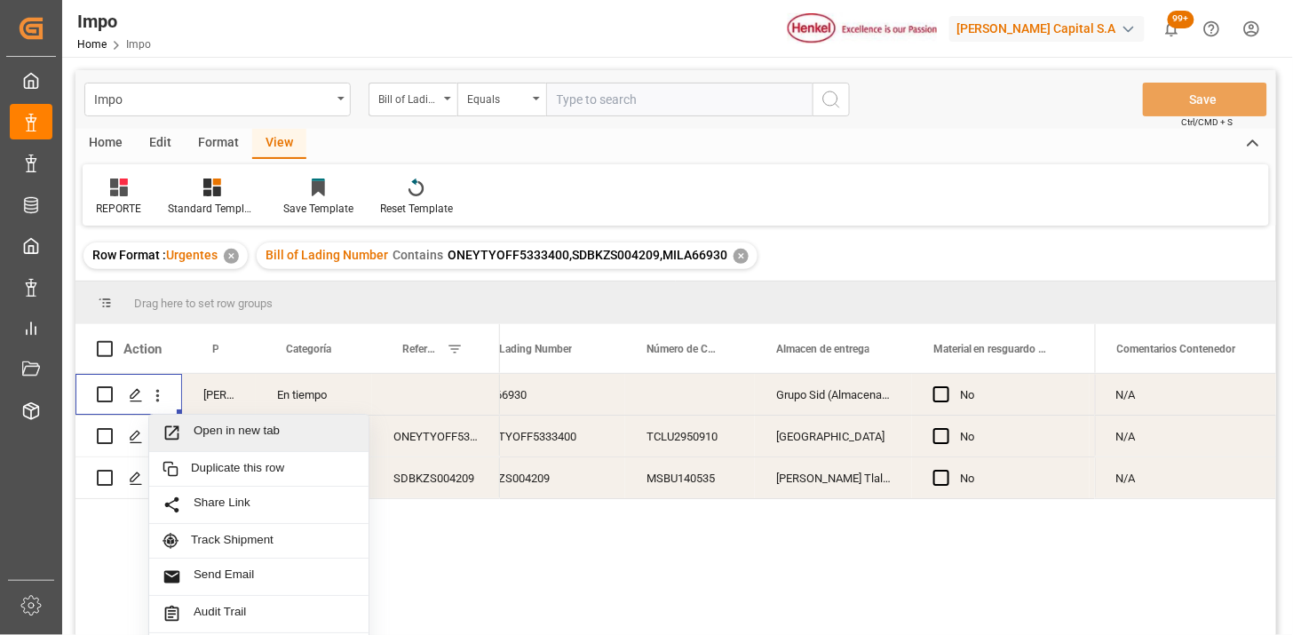
click at [194, 424] on div "Open in new tab" at bounding box center [258, 433] width 193 height 19
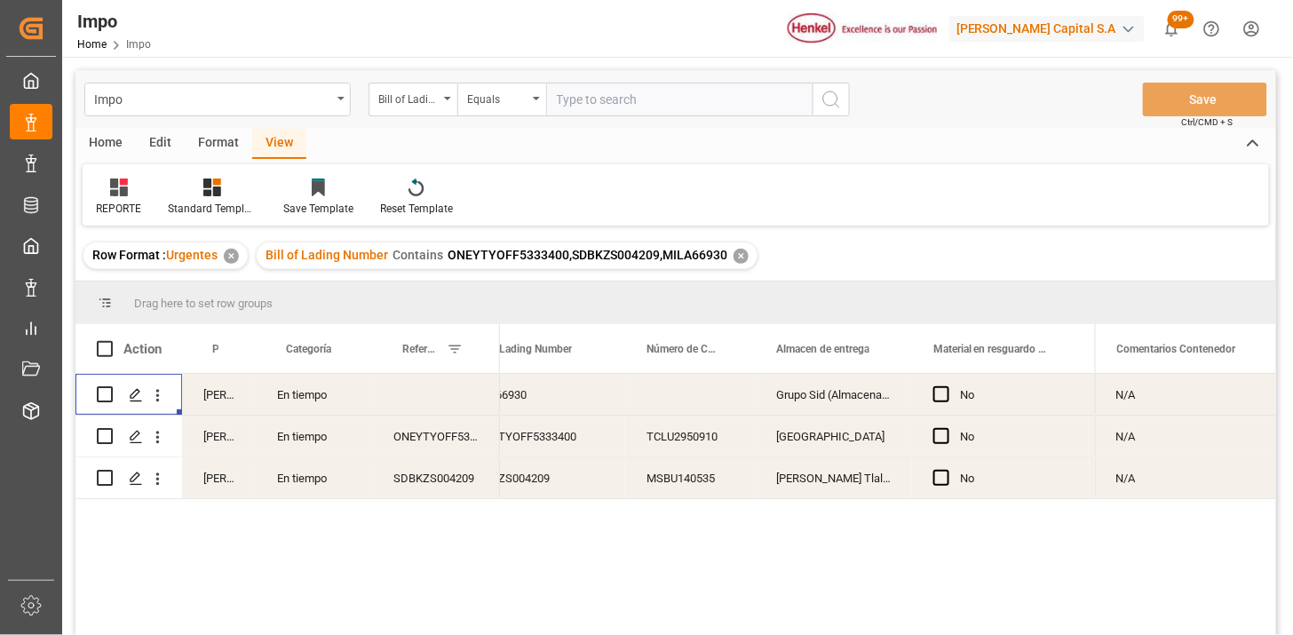
click at [735, 253] on div "✕" at bounding box center [740, 256] width 15 height 15
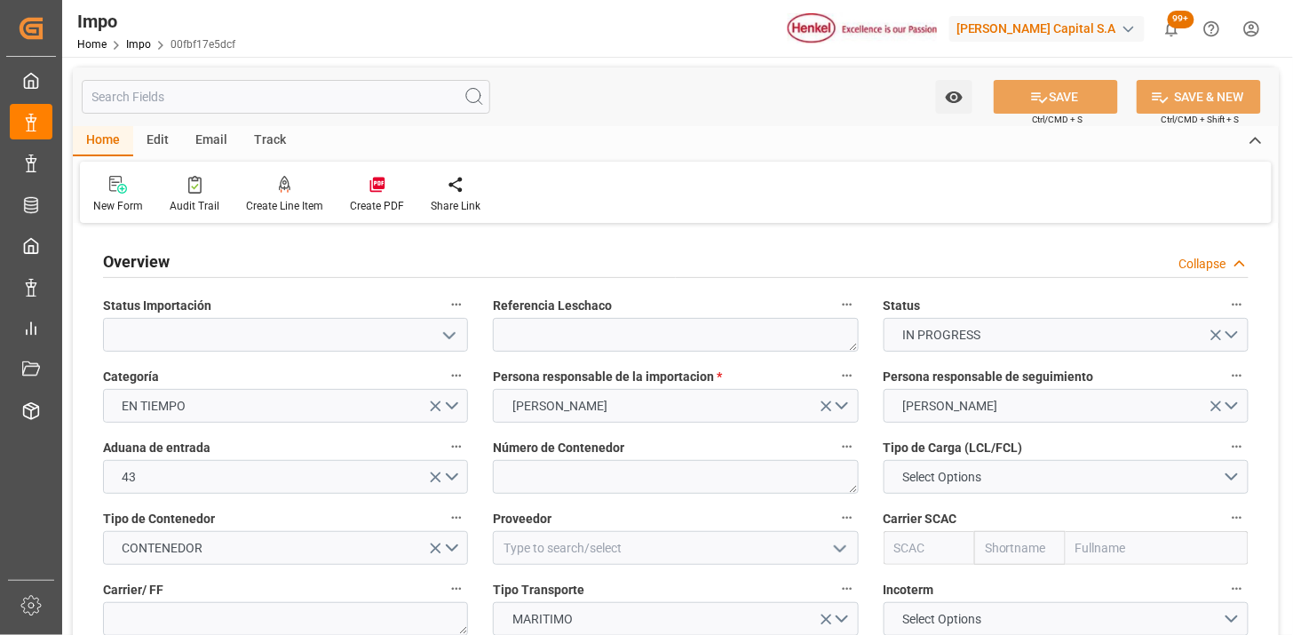
type input "27-08-2025"
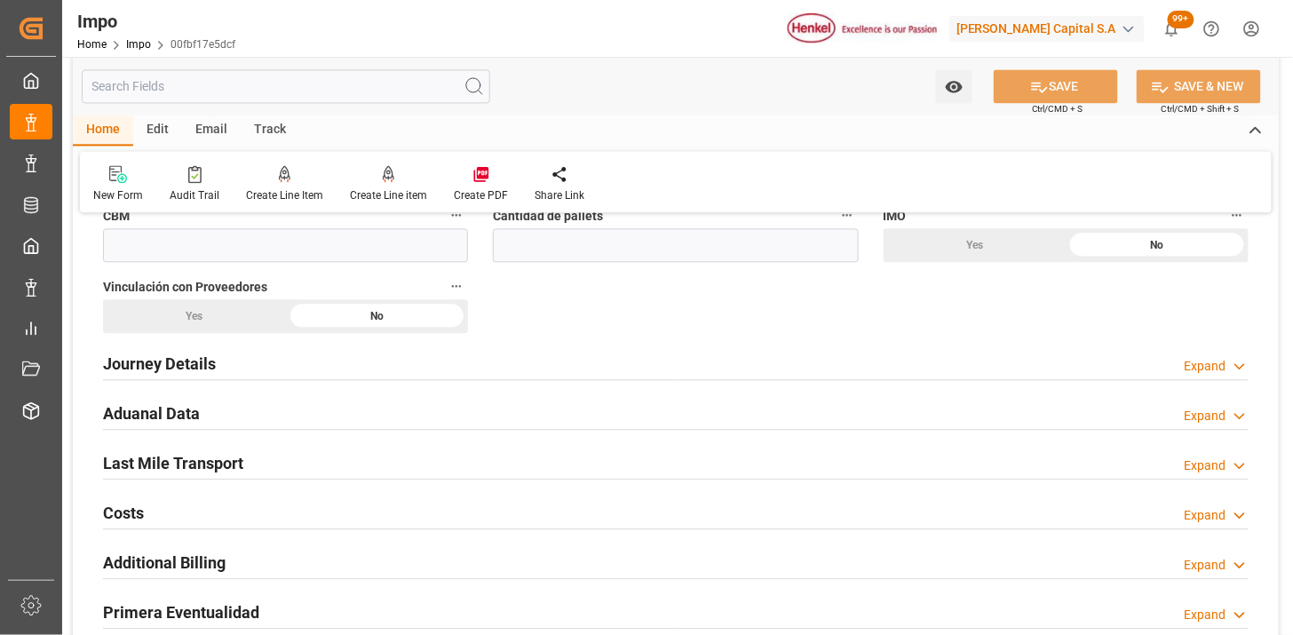
scroll to position [1184, 0]
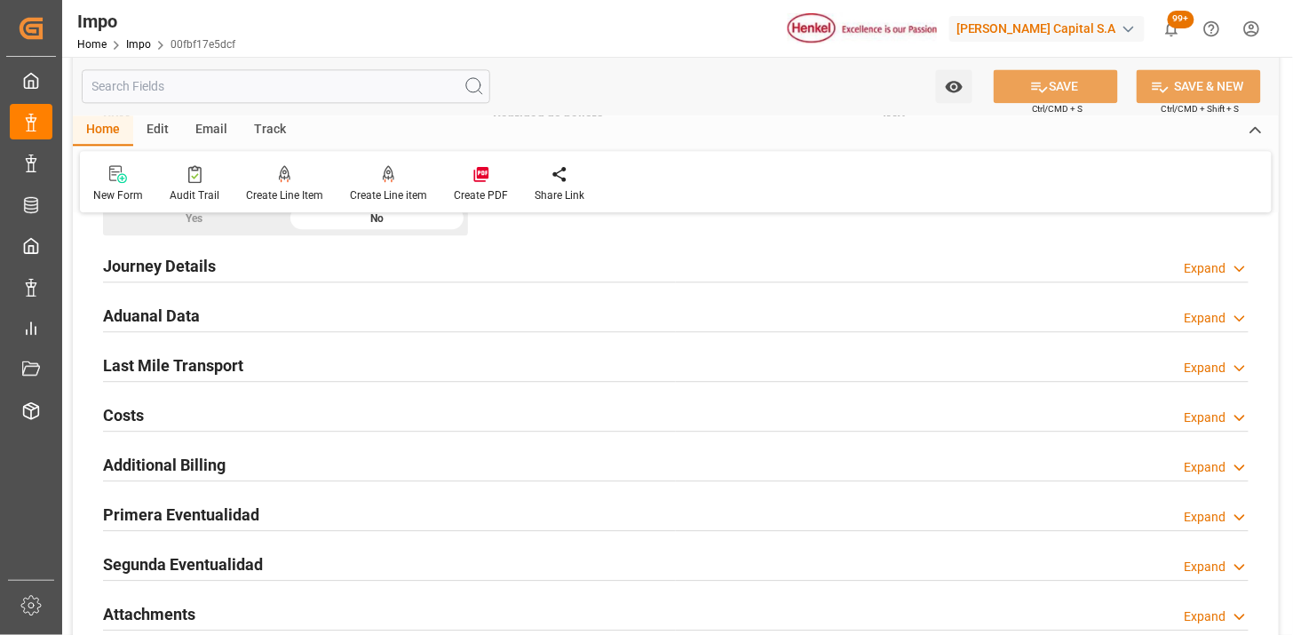
click at [193, 272] on h2 "Journey Details" at bounding box center [159, 266] width 113 height 24
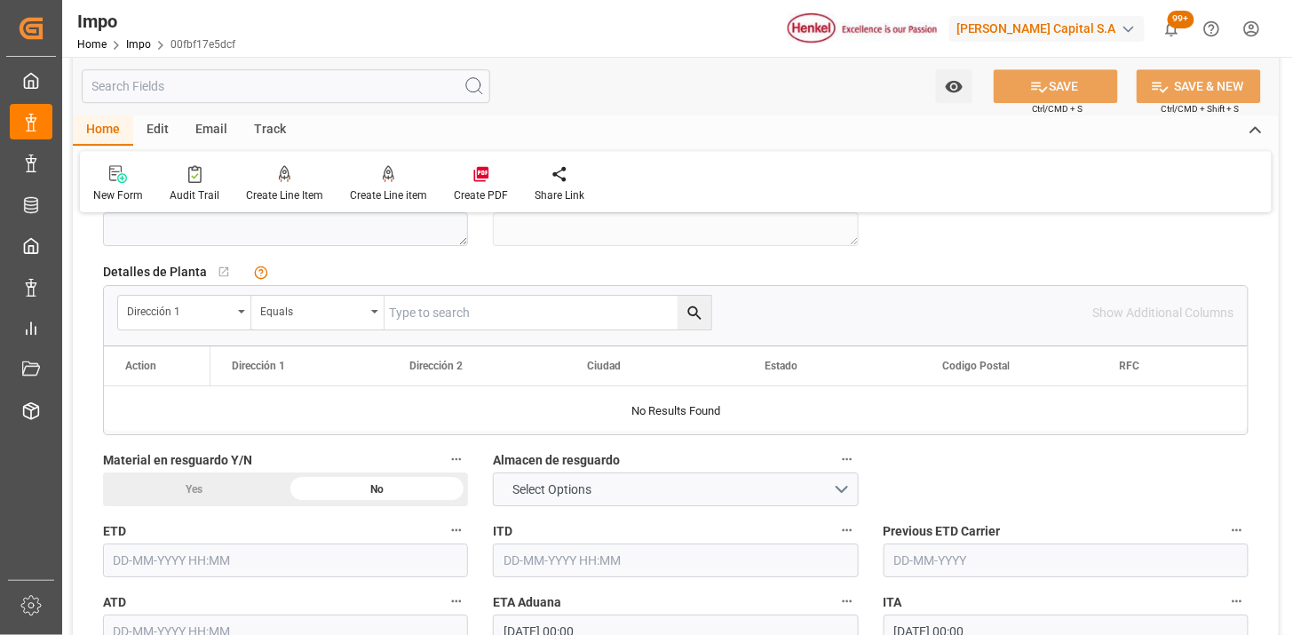
scroll to position [1479, 0]
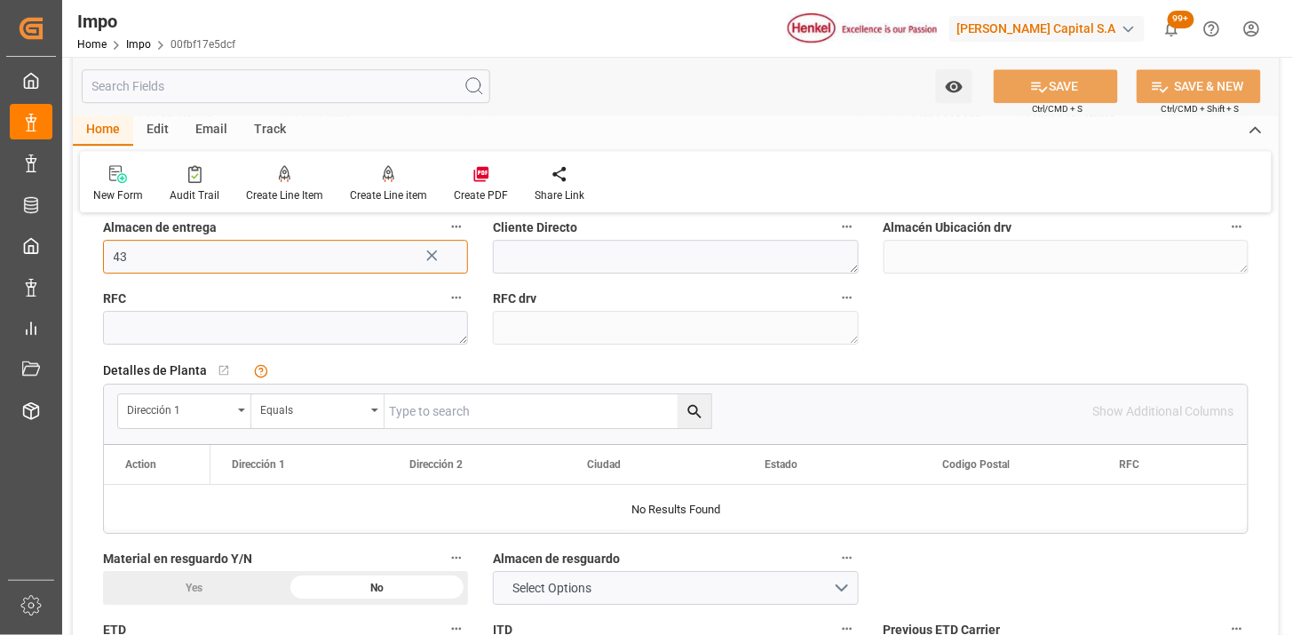
click at [317, 254] on input "43" at bounding box center [285, 257] width 365 height 34
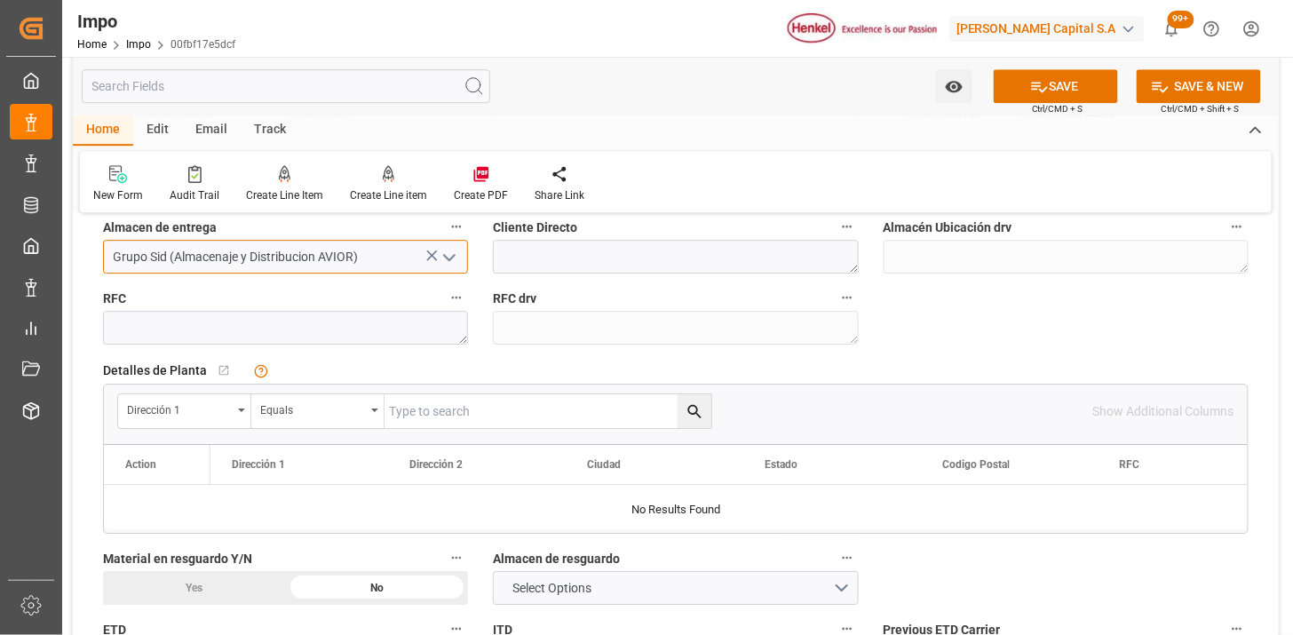
type input "Grupo Sid (Almacenaje y Distribucion AVIOR)"
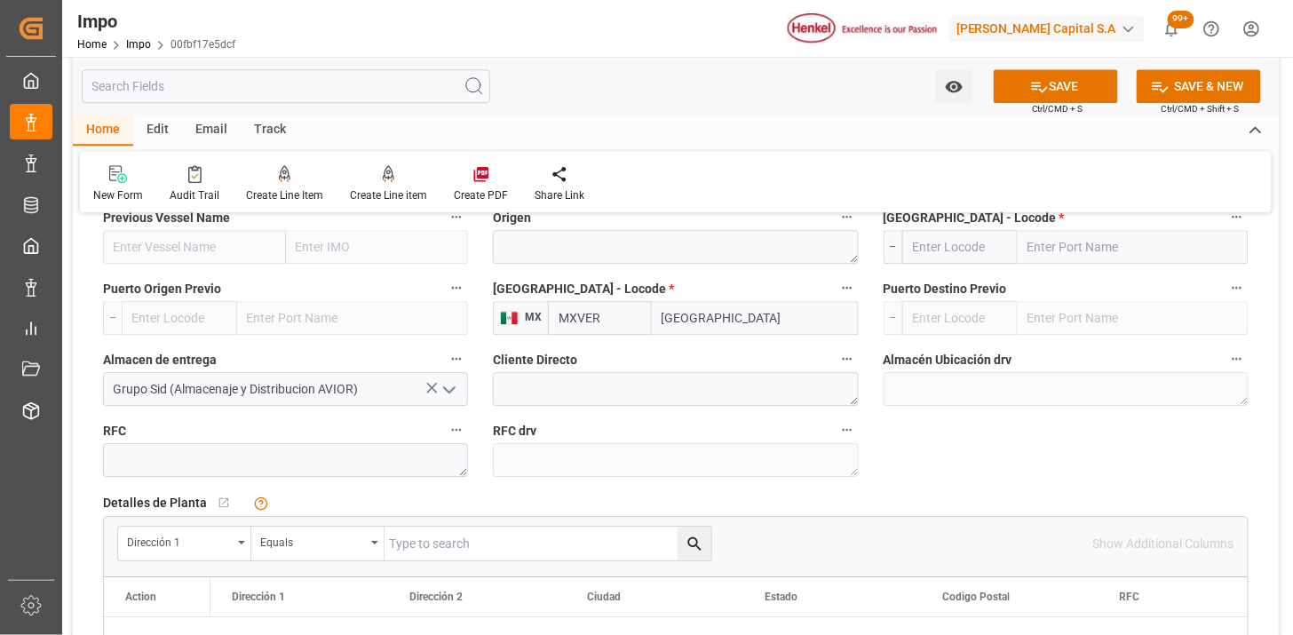
scroll to position [1381, 0]
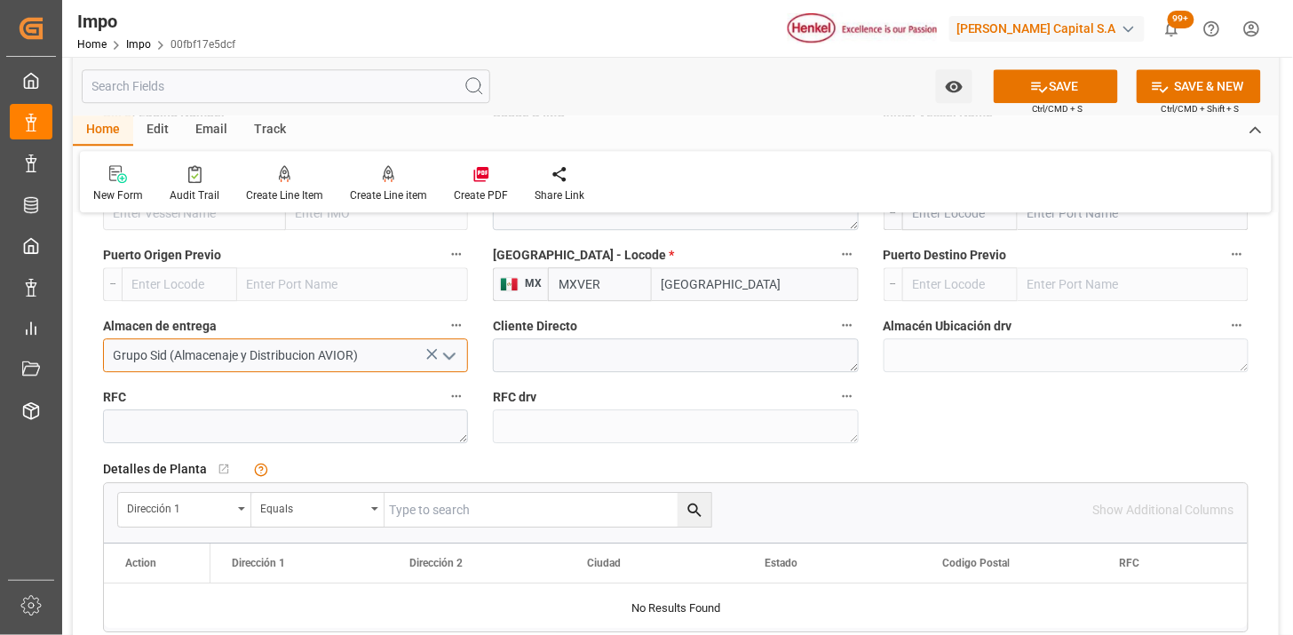
click at [388, 362] on input "Grupo Sid (Almacenaje y Distribucion AVIOR)" at bounding box center [285, 355] width 365 height 34
click at [388, 361] on input "Grupo Sid (Almacenaje y Distribucion AVIOR)" at bounding box center [285, 355] width 365 height 34
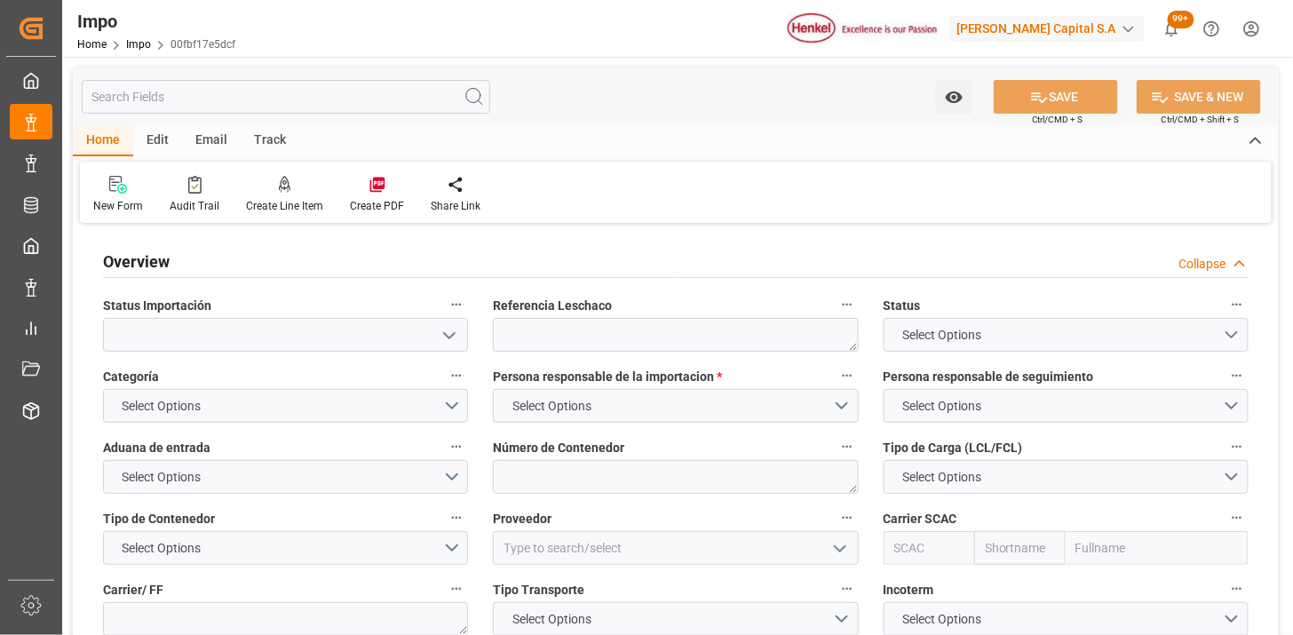
type textarea "N/A"
type input "AA"
type textarea "MILA66930"
type input "[GEOGRAPHIC_DATA]"
type input "Grupo Sid (Almacenaje y Distribucion AVIOR)"
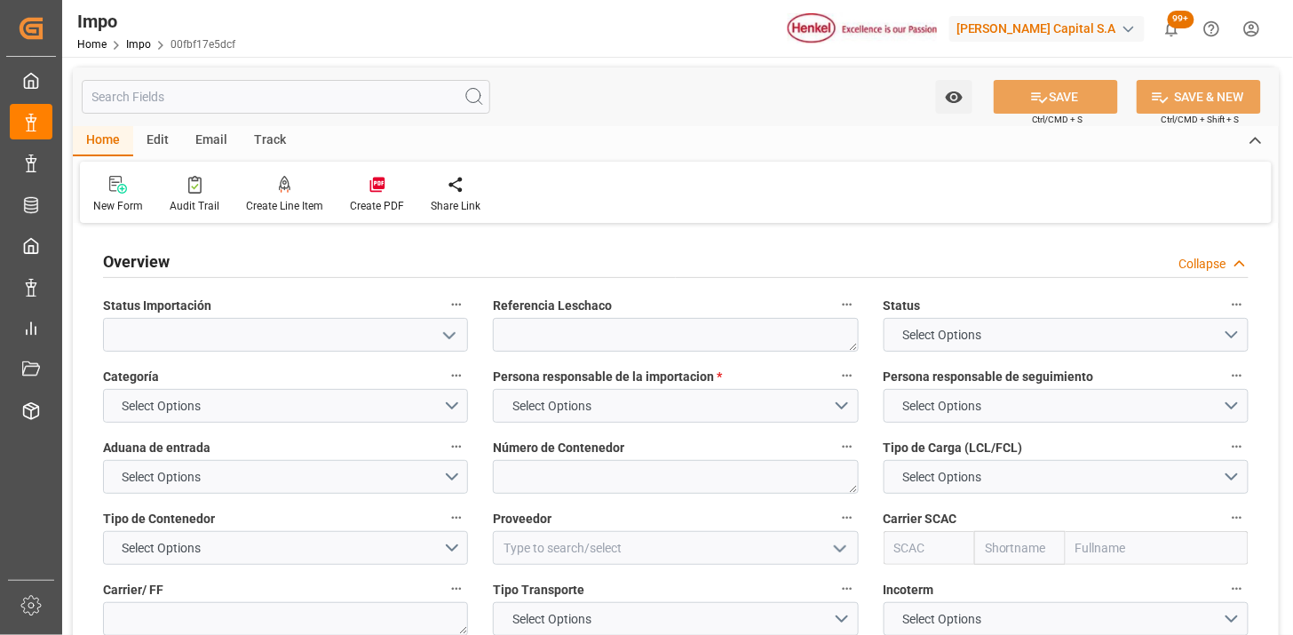
type textarea "Toluca, Estado de México, C.P.50200"
type textarea "ADA000803GM5"
type input "MXVER"
type input "27-08-2025"
type input "18-09-2025 00:00"
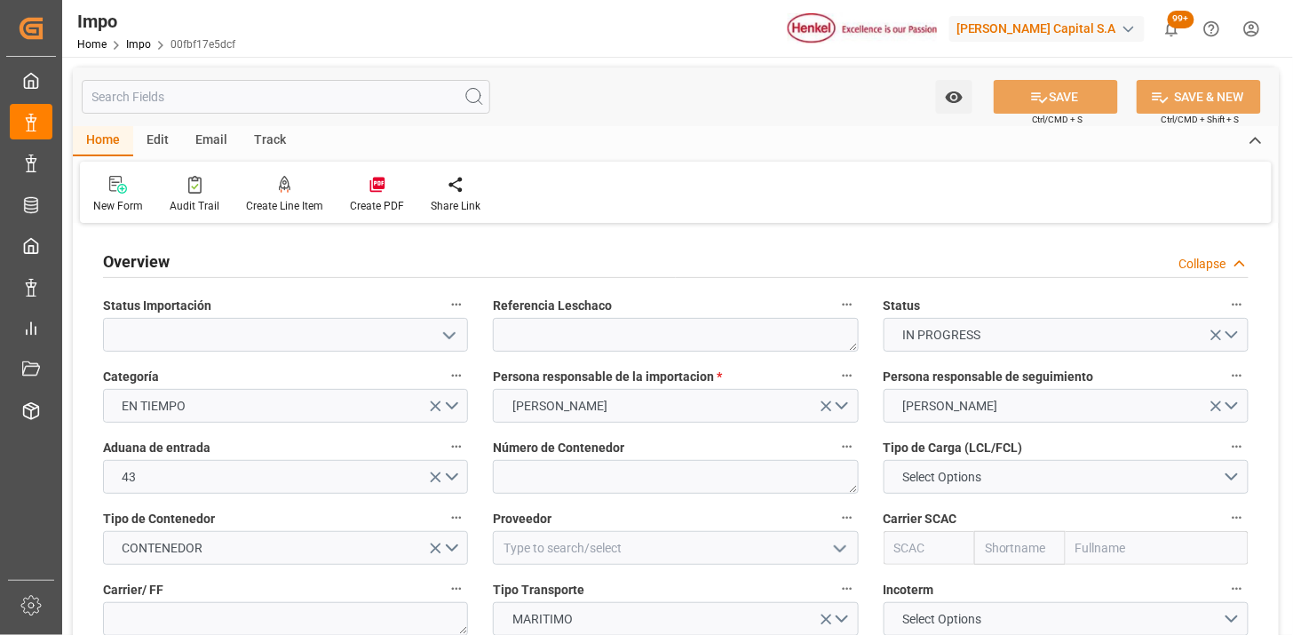
type input "18-09-2025 00:00"
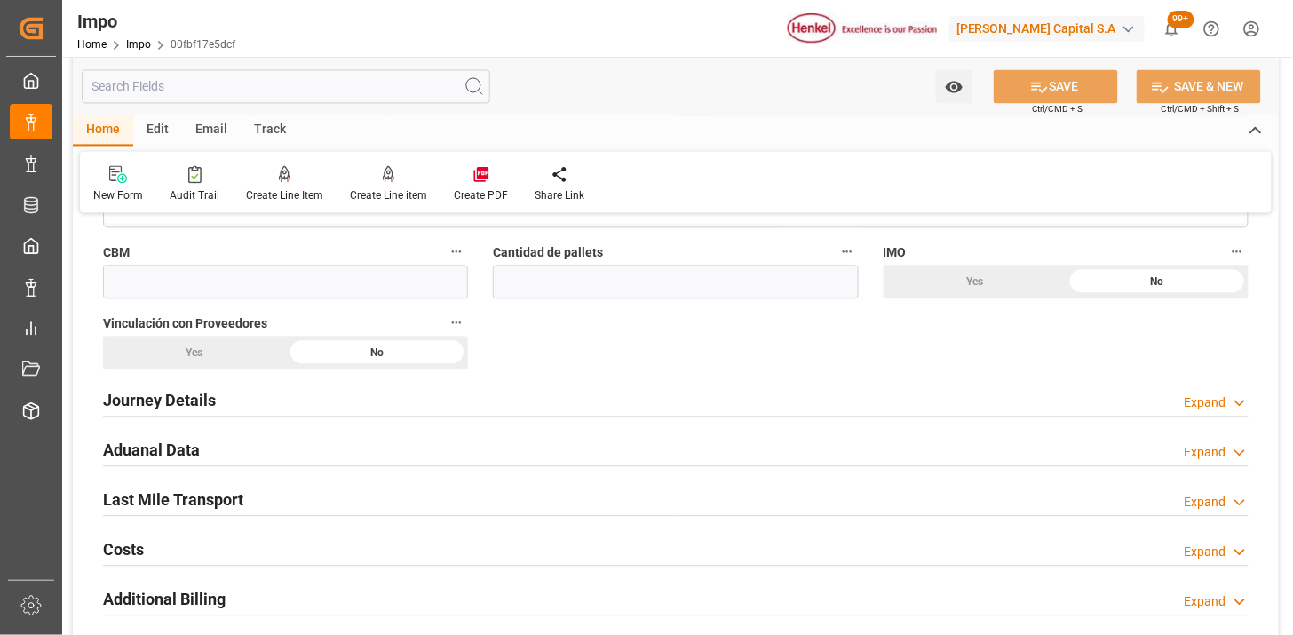
scroll to position [1085, 0]
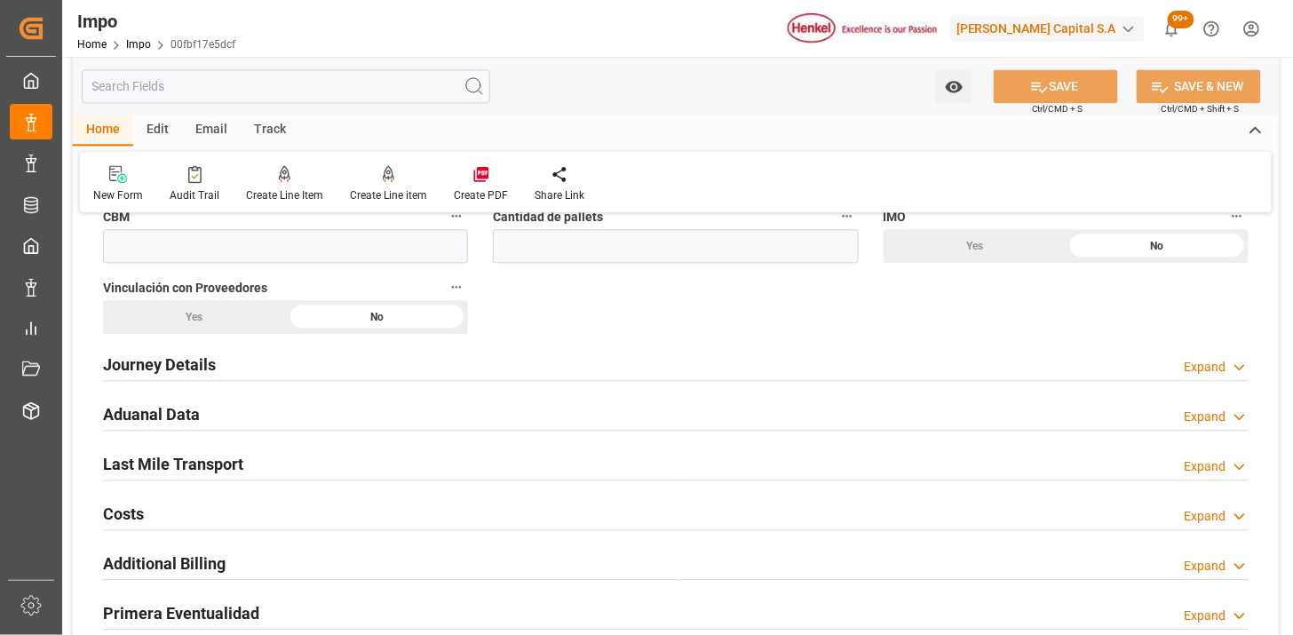
click at [398, 362] on div "Journey Details Expand" at bounding box center [675, 363] width 1145 height 34
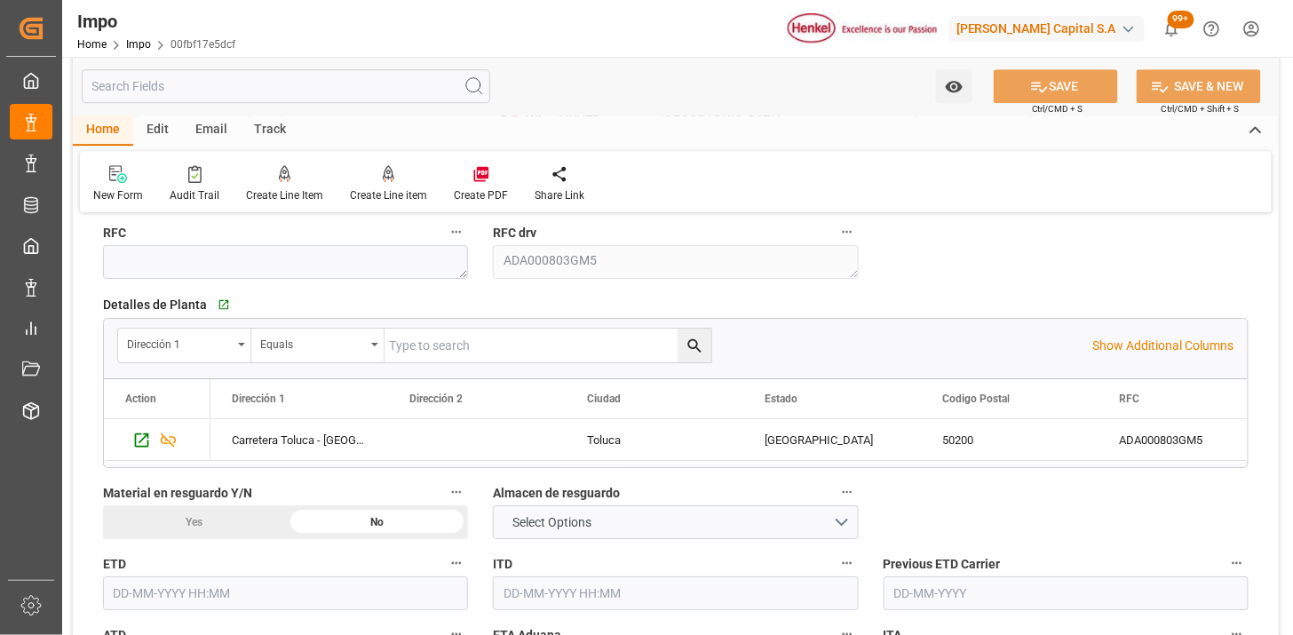
scroll to position [1578, 0]
